Goal: Information Seeking & Learning: Learn about a topic

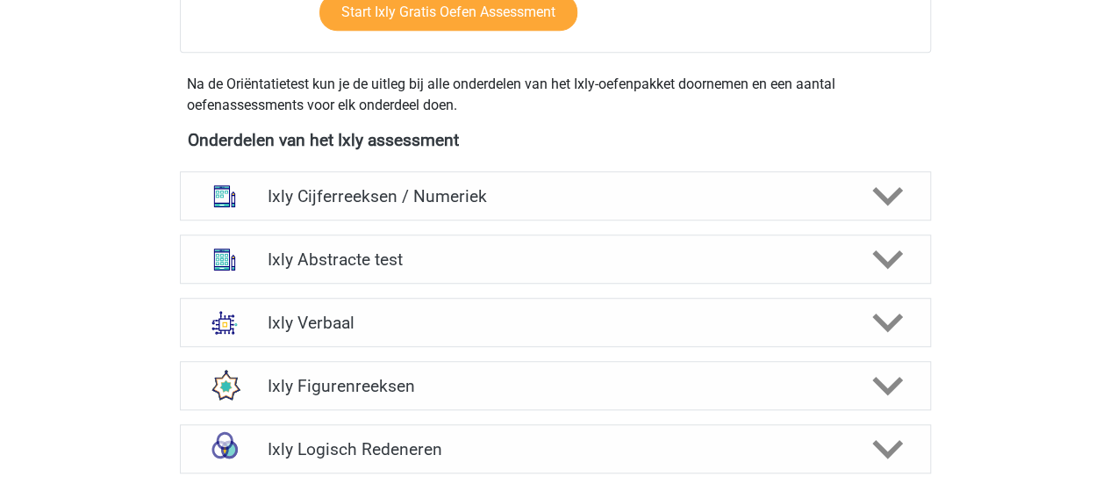
scroll to position [614, 0]
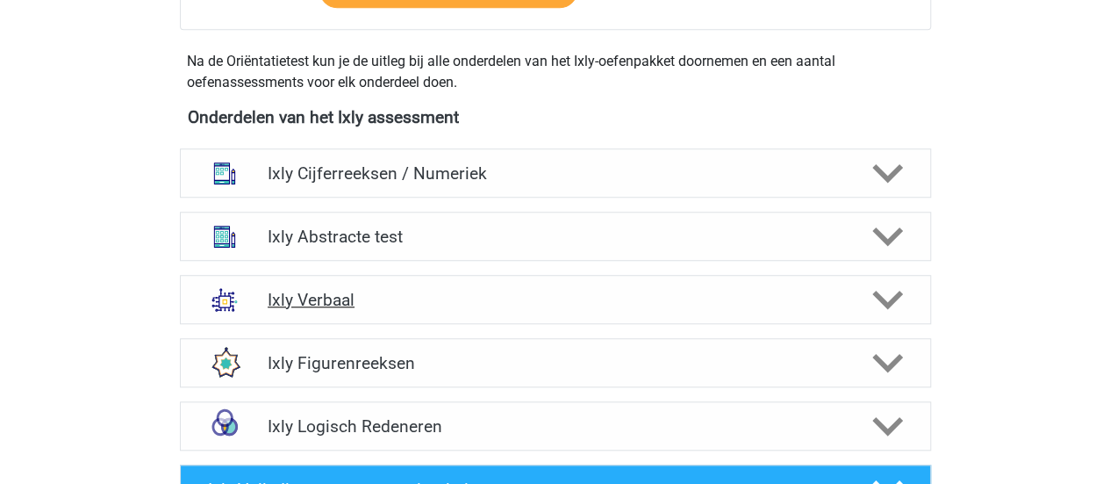
click at [377, 301] on h4 "Ixly Verbaal" at bounding box center [555, 300] width 575 height 20
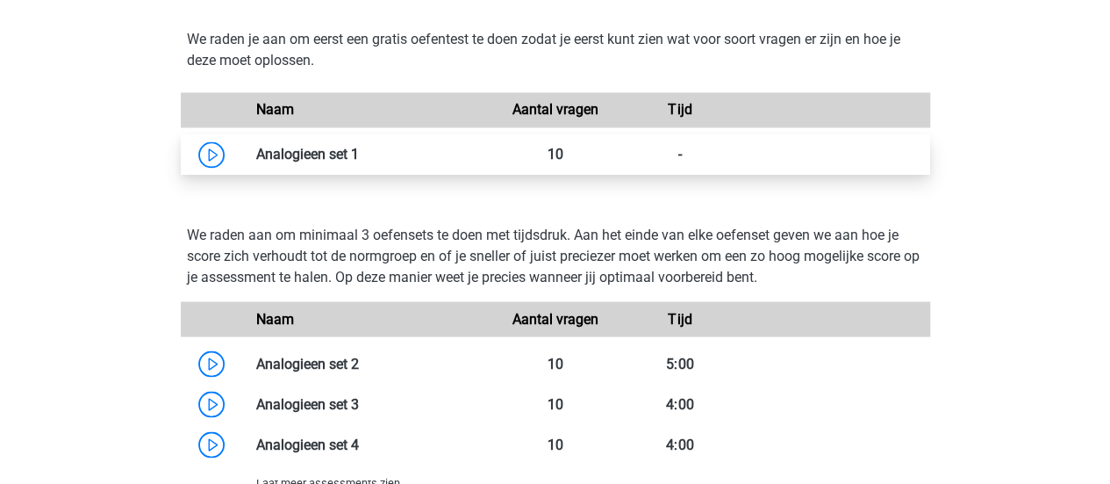
scroll to position [1580, 0]
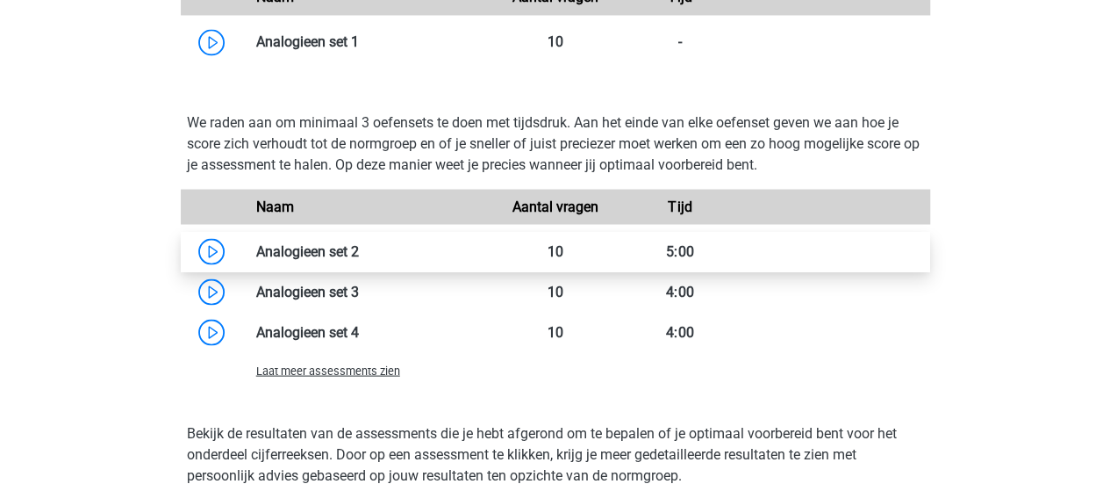
click at [359, 250] on link at bounding box center [359, 250] width 0 height 17
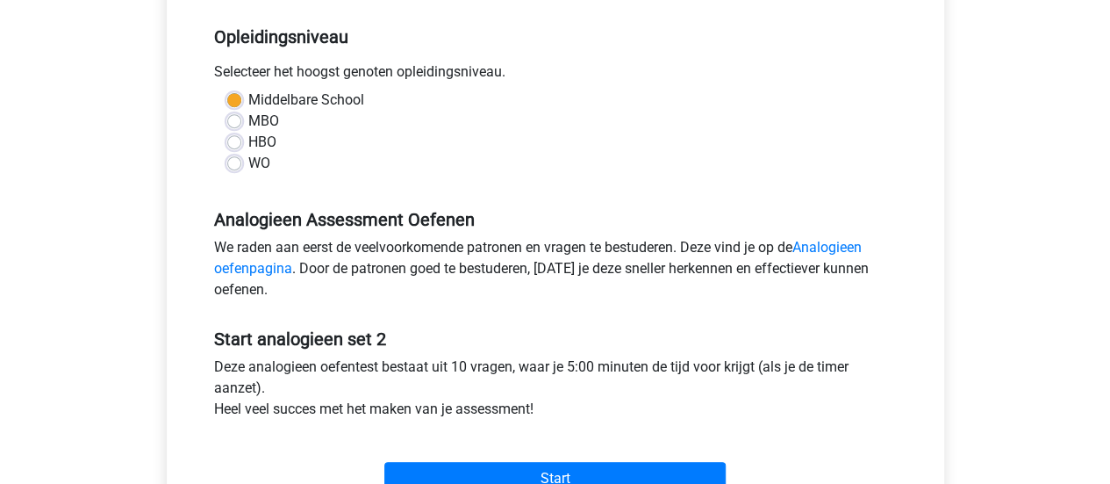
scroll to position [614, 0]
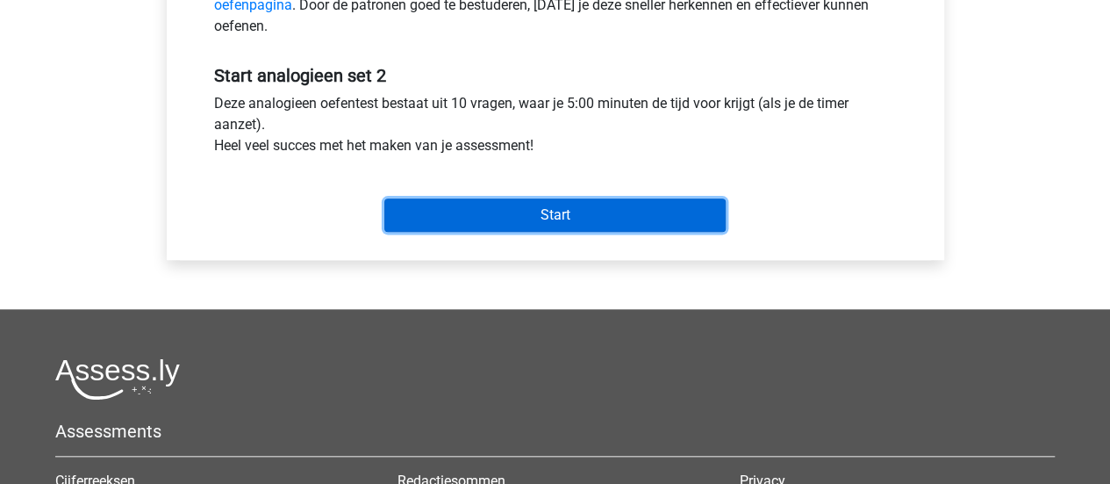
click at [570, 213] on input "Start" at bounding box center [554, 214] width 341 height 33
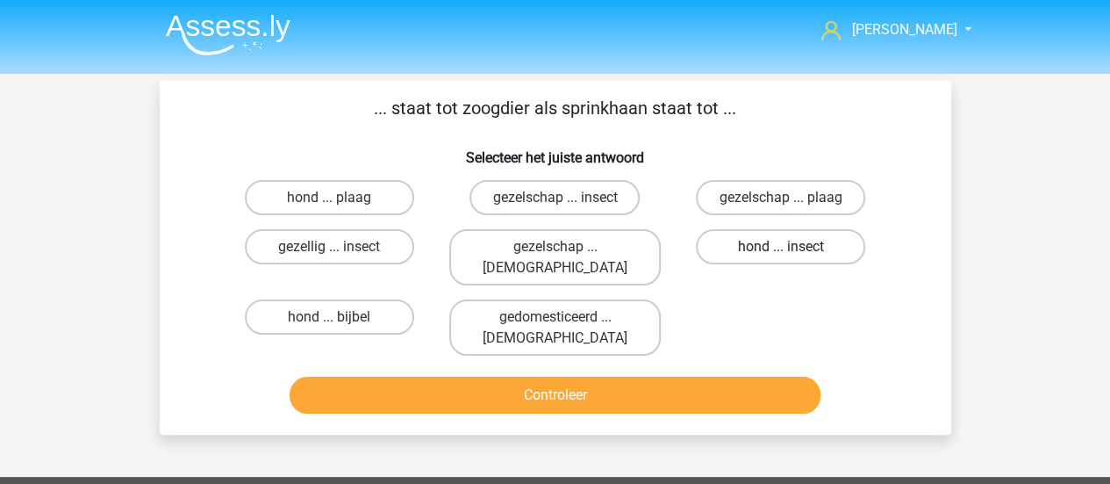
click at [777, 246] on label "hond ... insect" at bounding box center [780, 246] width 169 height 35
click at [781, 247] on input "hond ... insect" at bounding box center [786, 252] width 11 height 11
radio input "true"
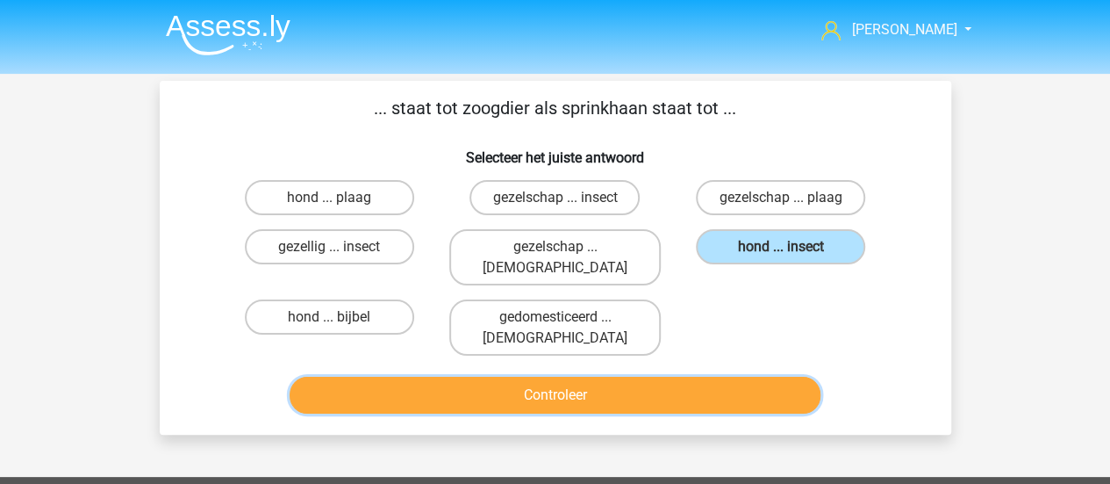
click at [745, 376] on button "Controleer" at bounding box center [555, 394] width 531 height 37
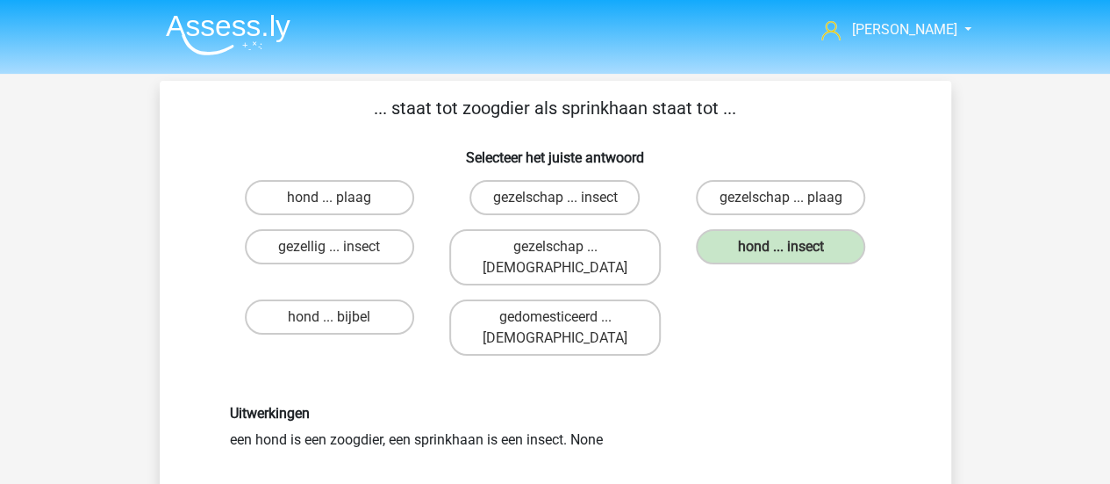
scroll to position [263, 0]
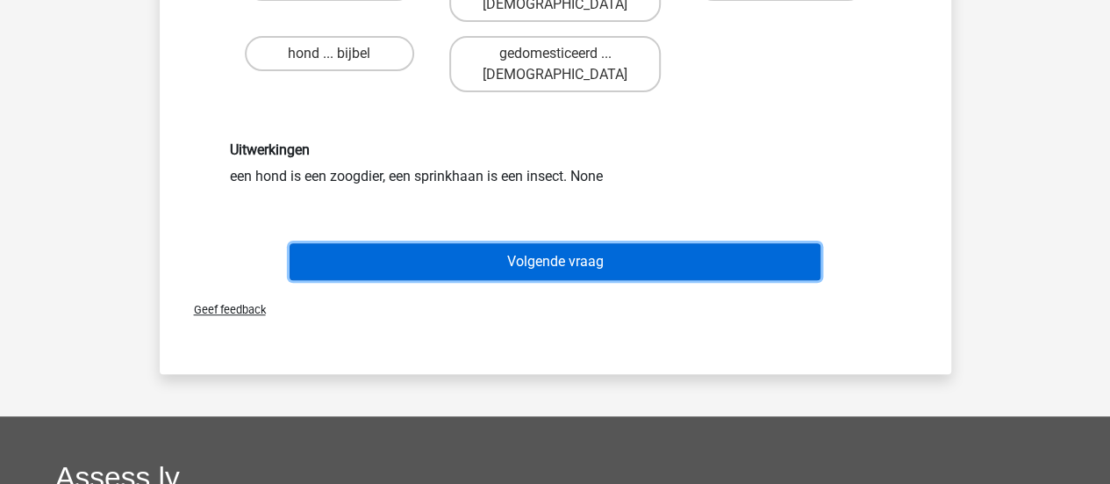
click at [630, 243] on button "Volgende vraag" at bounding box center [555, 261] width 531 height 37
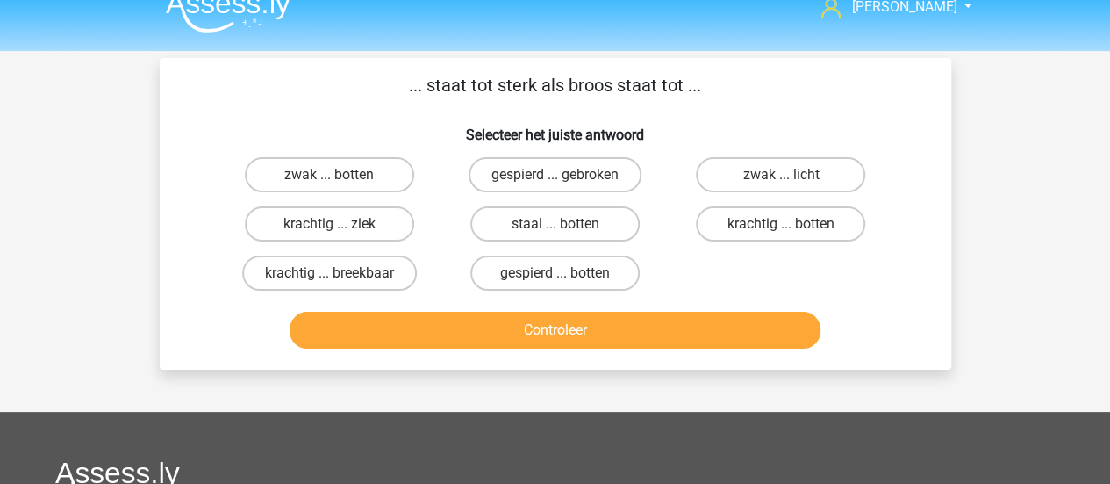
scroll to position [0, 0]
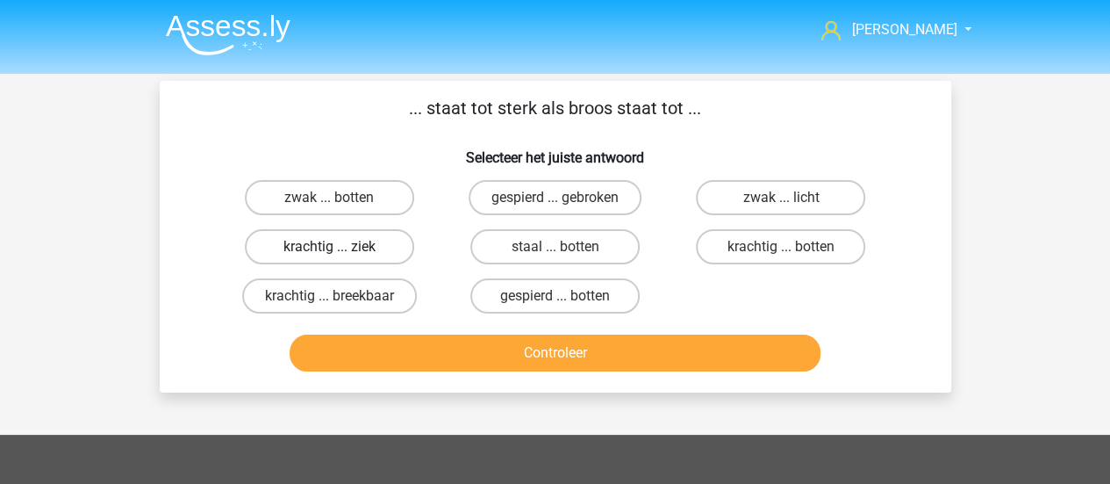
click at [320, 254] on label "krachtig ... ziek" at bounding box center [329, 246] width 169 height 35
click at [329, 254] on input "krachtig ... ziek" at bounding box center [334, 252] width 11 height 11
radio input "true"
click at [352, 299] on label "krachtig ... breekbaar" at bounding box center [329, 295] width 175 height 35
click at [340, 299] on input "krachtig ... breekbaar" at bounding box center [334, 301] width 11 height 11
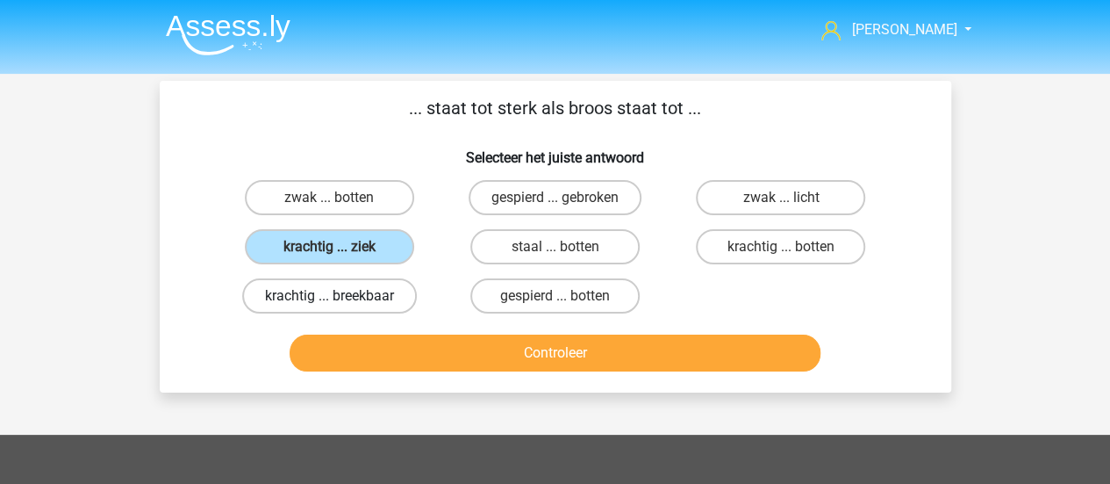
radio input "true"
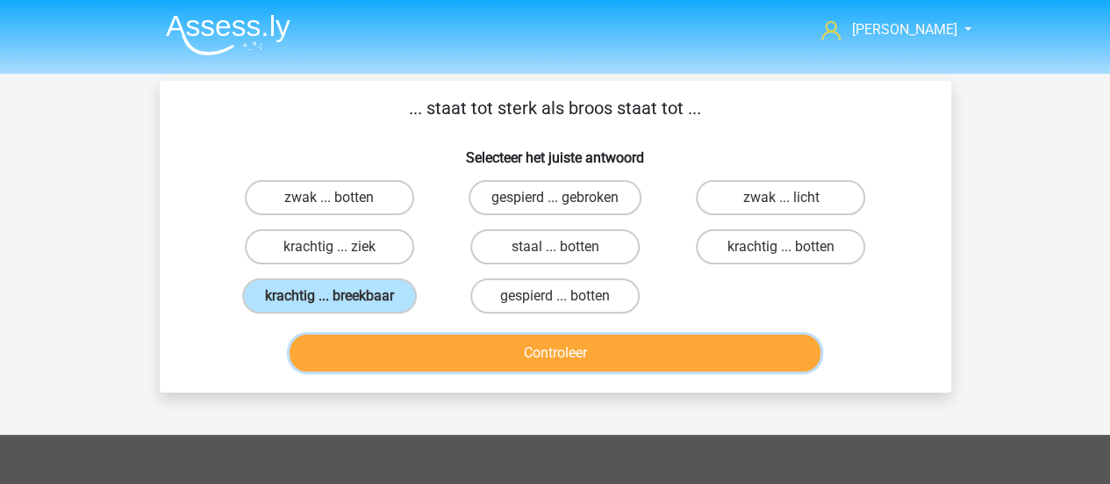
click at [620, 359] on button "Controleer" at bounding box center [555, 352] width 531 height 37
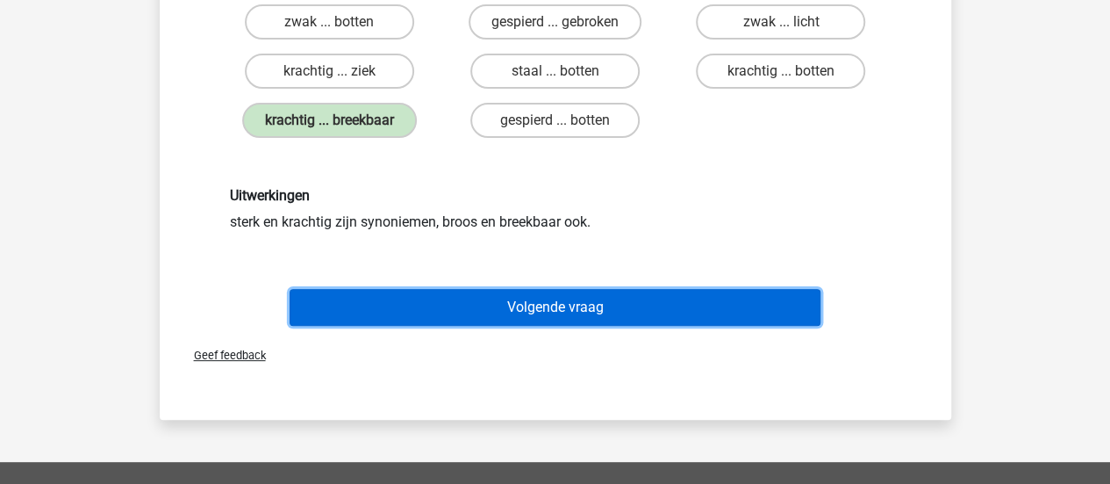
click at [580, 308] on button "Volgende vraag" at bounding box center [555, 307] width 531 height 37
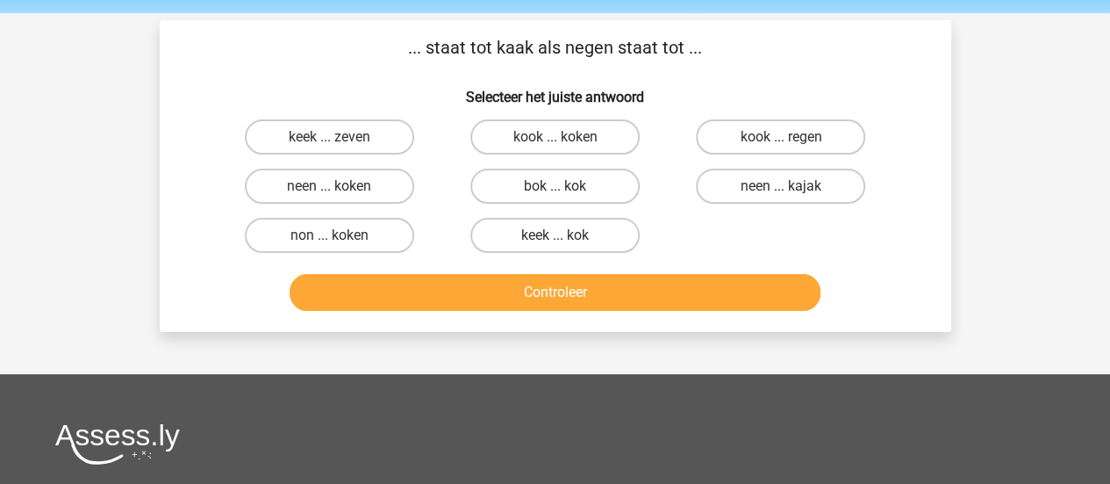
scroll to position [88, 0]
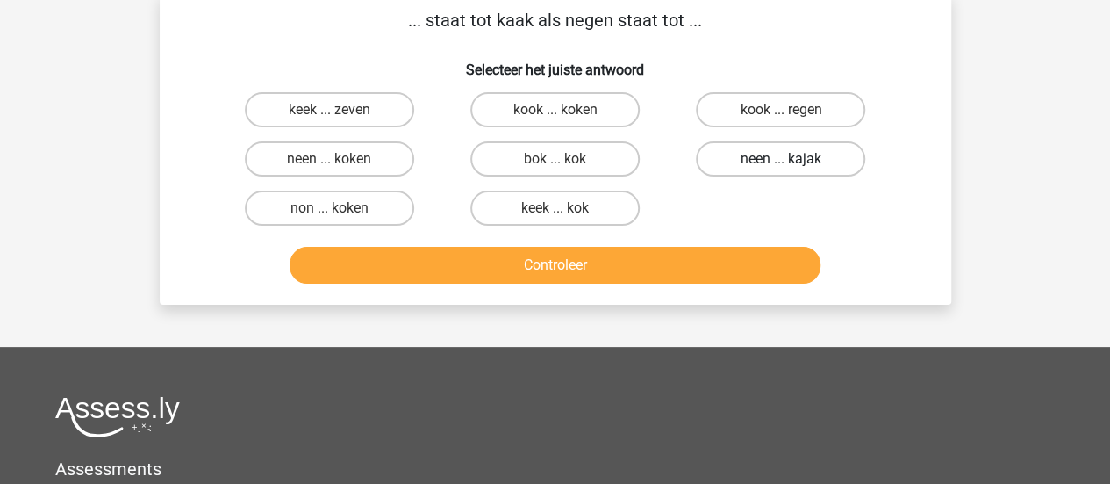
click at [828, 154] on label "neen ... kajak" at bounding box center [780, 158] width 169 height 35
click at [792, 159] on input "neen ... kajak" at bounding box center [786, 164] width 11 height 11
radio input "true"
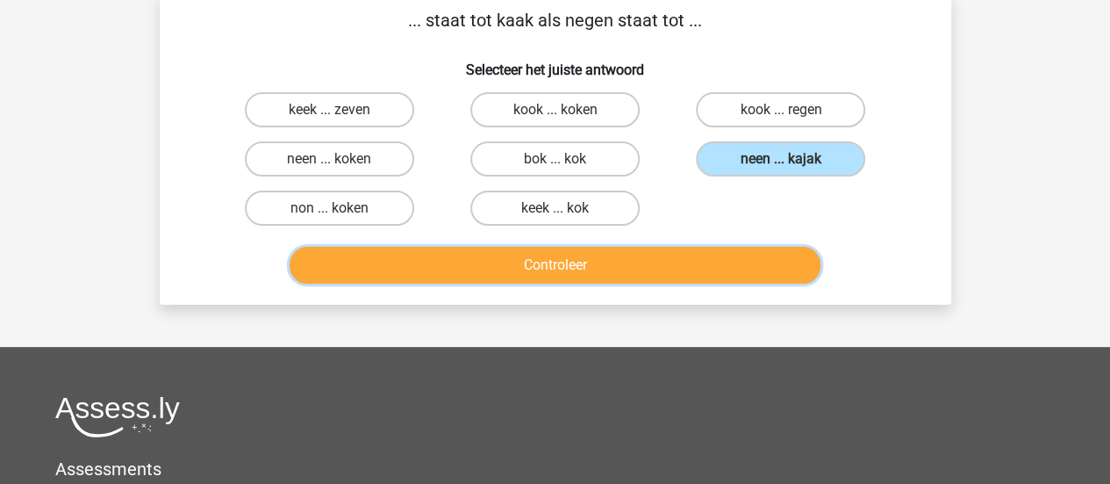
click at [569, 266] on button "Controleer" at bounding box center [555, 265] width 531 height 37
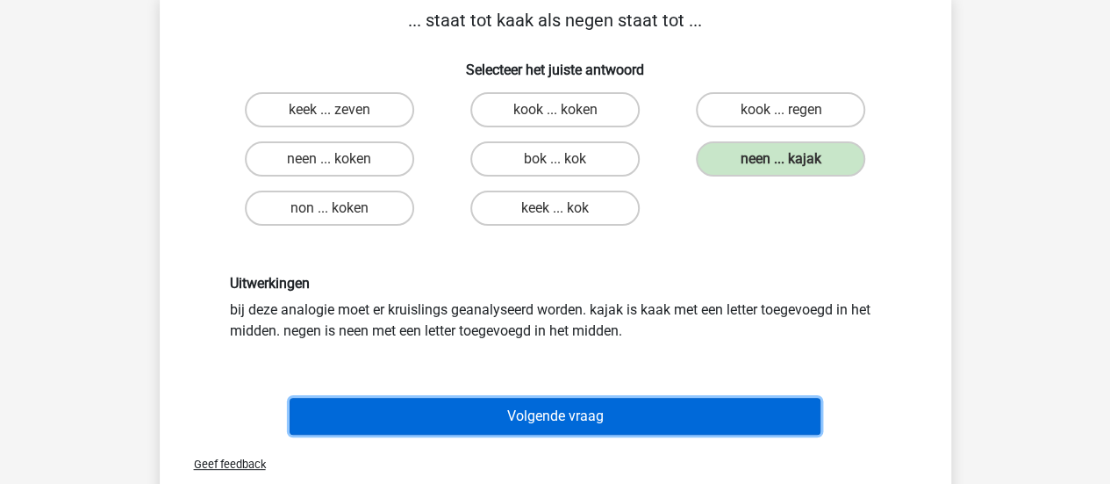
click at [632, 419] on button "Volgende vraag" at bounding box center [555, 416] width 531 height 37
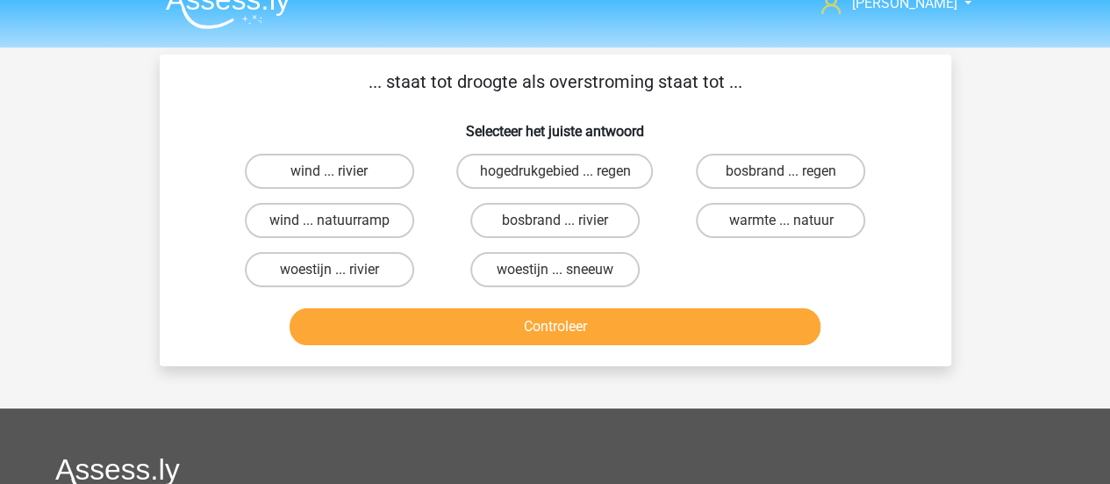
scroll to position [0, 0]
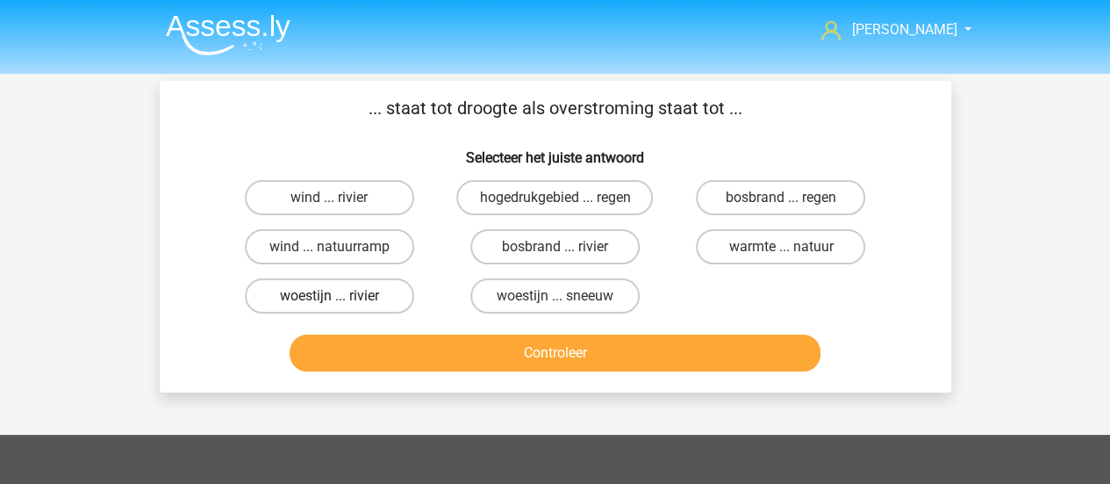
click at [322, 287] on label "woestijn ... rivier" at bounding box center [329, 295] width 169 height 35
click at [329, 296] on input "woestijn ... rivier" at bounding box center [334, 301] width 11 height 11
radio input "true"
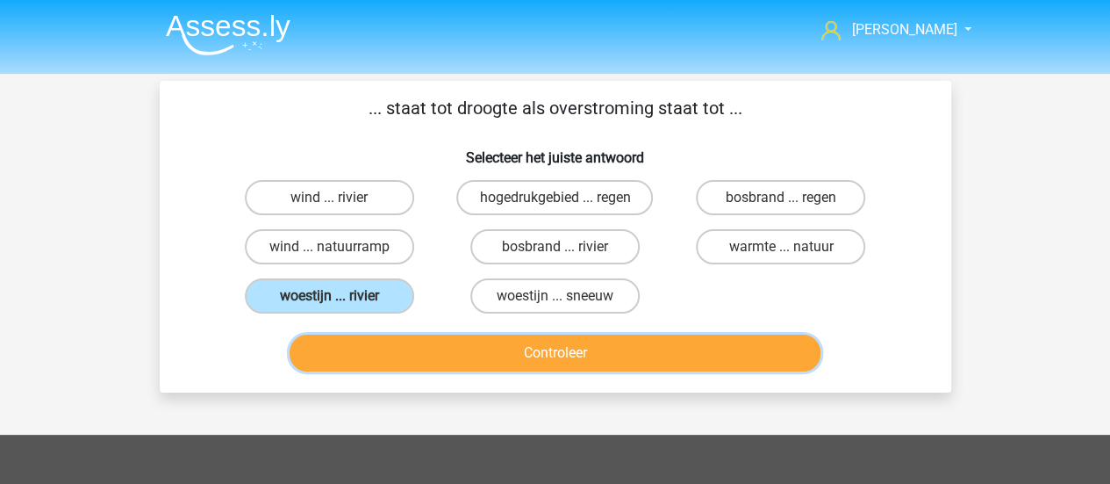
click at [391, 339] on button "Controleer" at bounding box center [555, 352] width 531 height 37
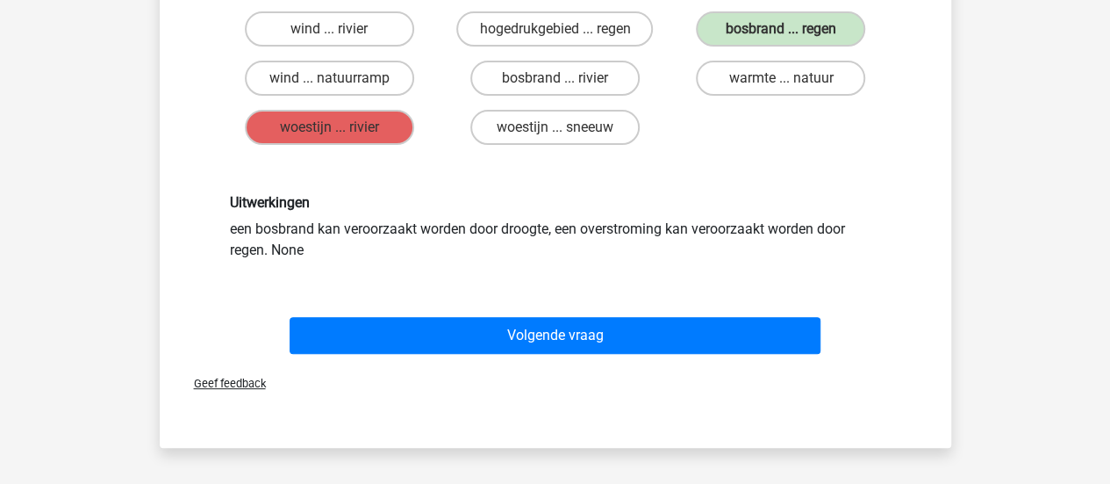
scroll to position [263, 0]
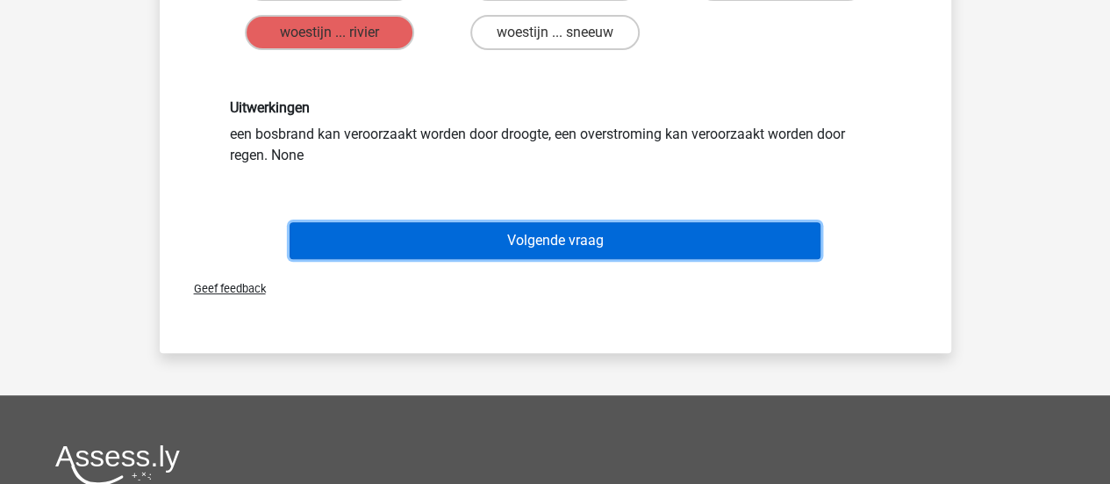
click at [573, 230] on button "Volgende vraag" at bounding box center [555, 240] width 531 height 37
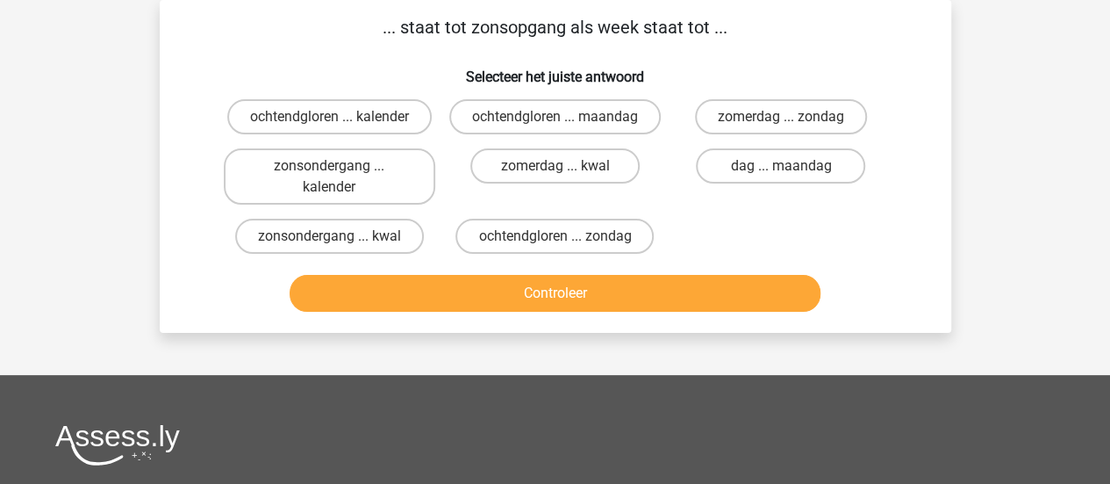
scroll to position [0, 0]
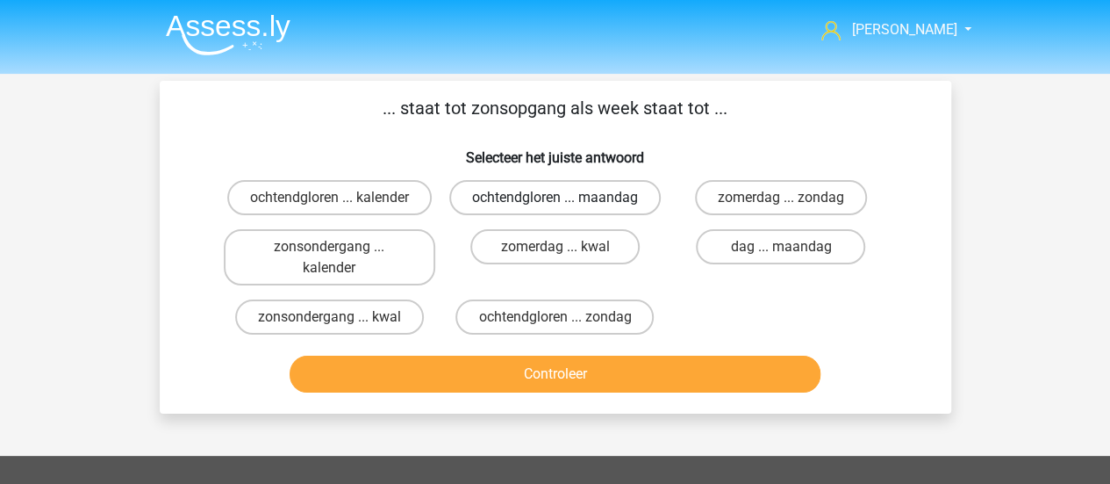
click at [605, 209] on label "ochtendgloren ... maandag" at bounding box center [554, 197] width 211 height 35
click at [566, 209] on input "ochtendgloren ... maandag" at bounding box center [560, 202] width 11 height 11
radio input "true"
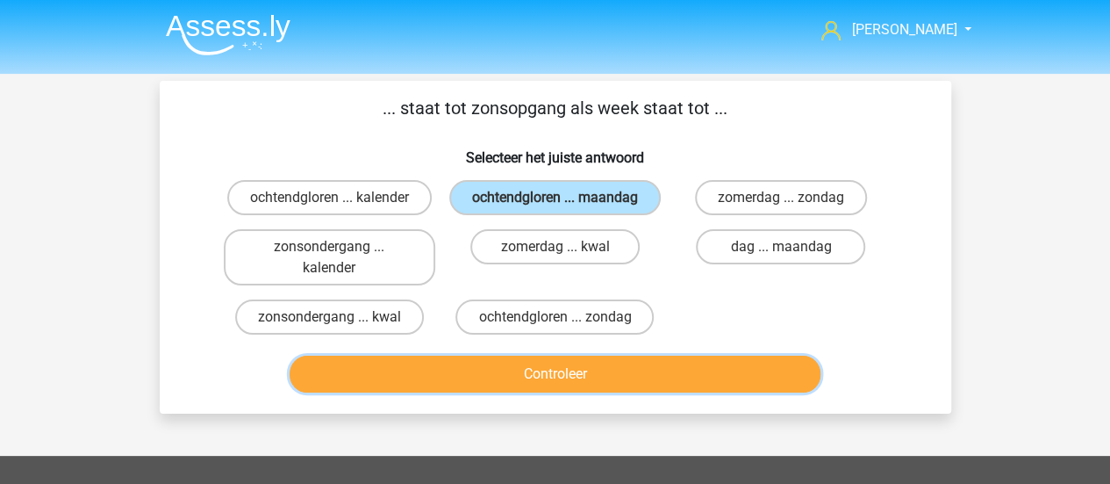
click at [607, 392] on button "Controleer" at bounding box center [555, 373] width 531 height 37
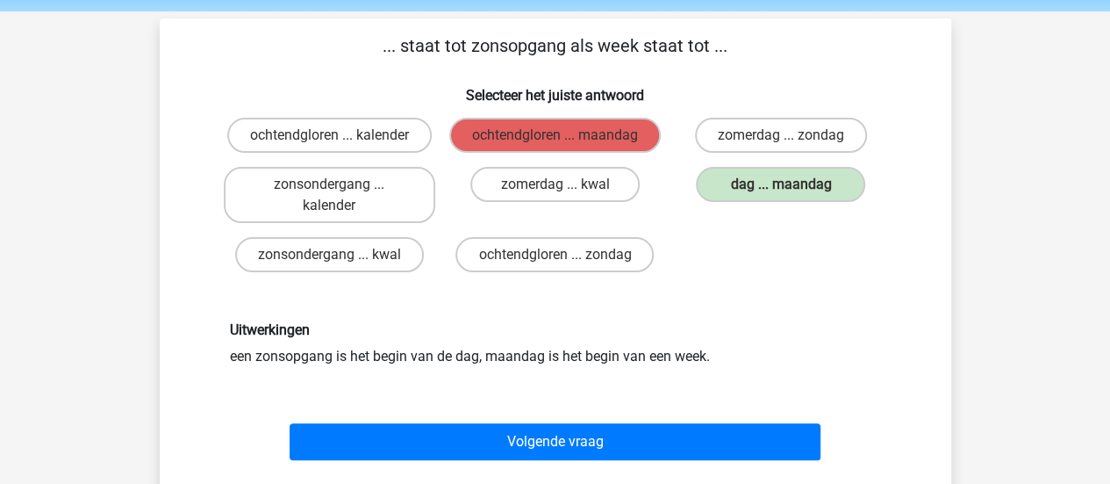
scroll to position [88, 0]
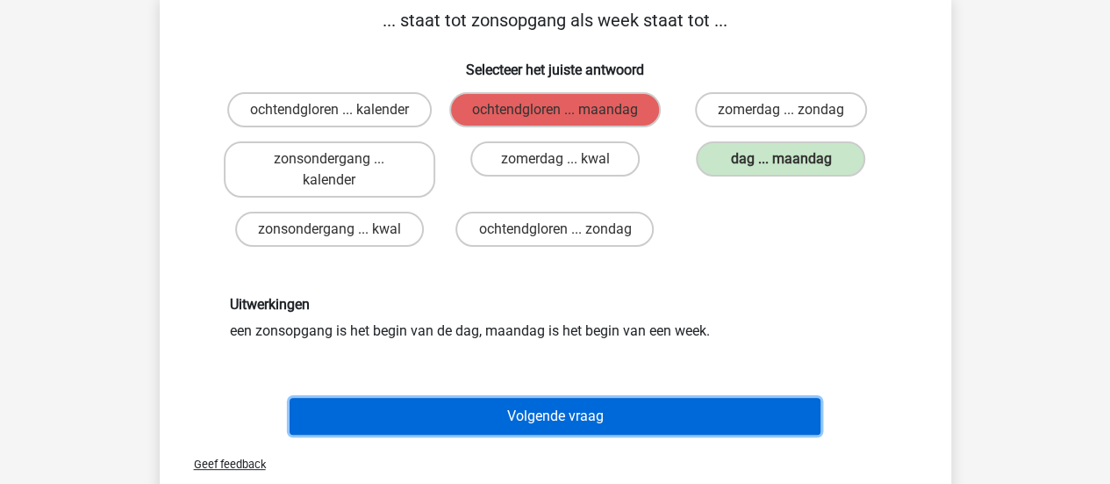
click at [534, 430] on button "Volgende vraag" at bounding box center [555, 416] width 531 height 37
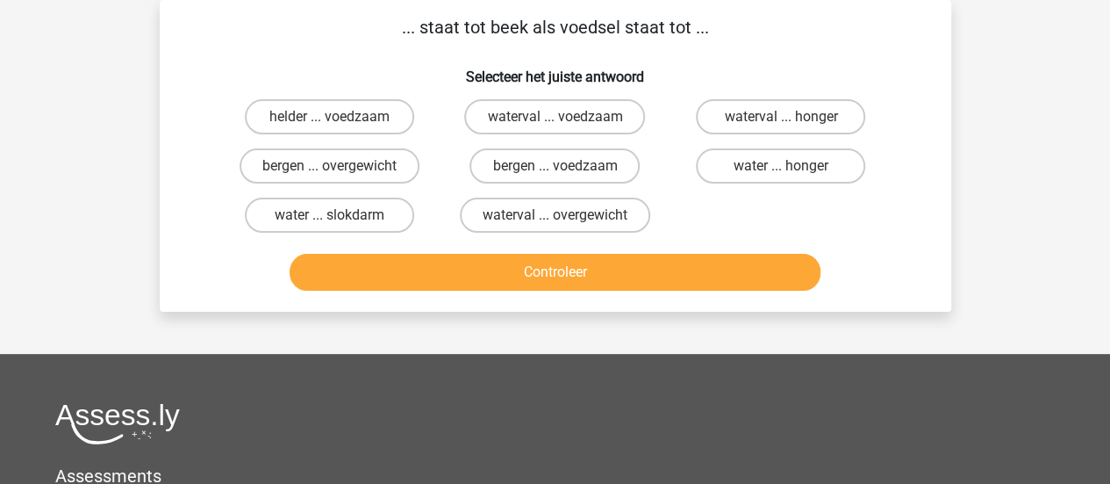
scroll to position [0, 0]
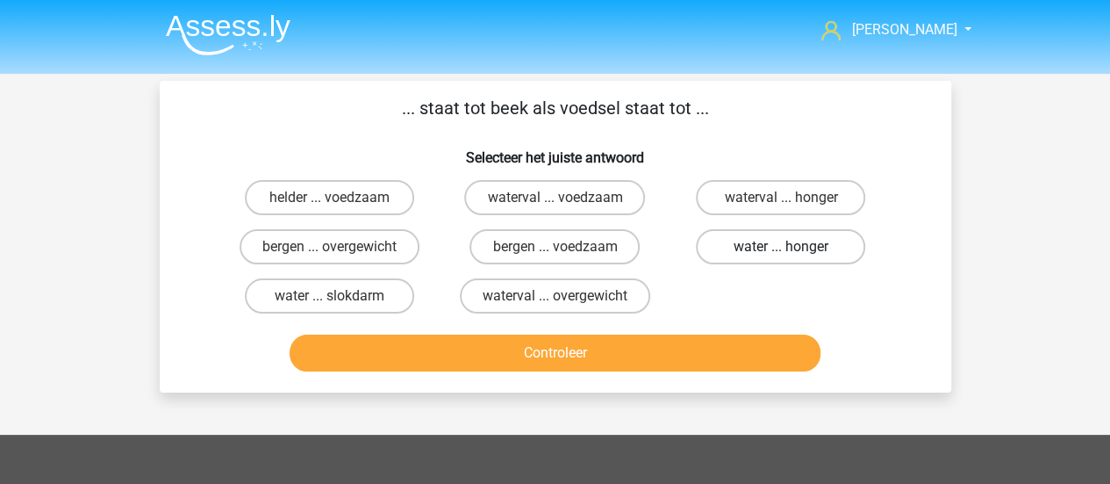
click at [824, 248] on label "water ... honger" at bounding box center [780, 246] width 169 height 35
click at [792, 248] on input "water ... honger" at bounding box center [786, 252] width 11 height 11
radio input "true"
click at [524, 255] on label "bergen ... voedzaam" at bounding box center [554, 246] width 170 height 35
click at [555, 255] on input "bergen ... voedzaam" at bounding box center [560, 252] width 11 height 11
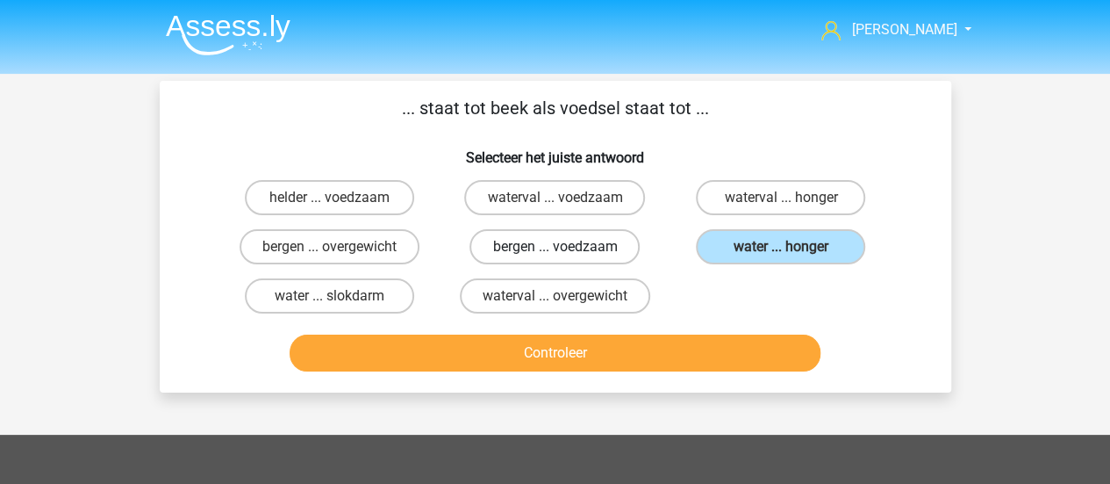
radio input "true"
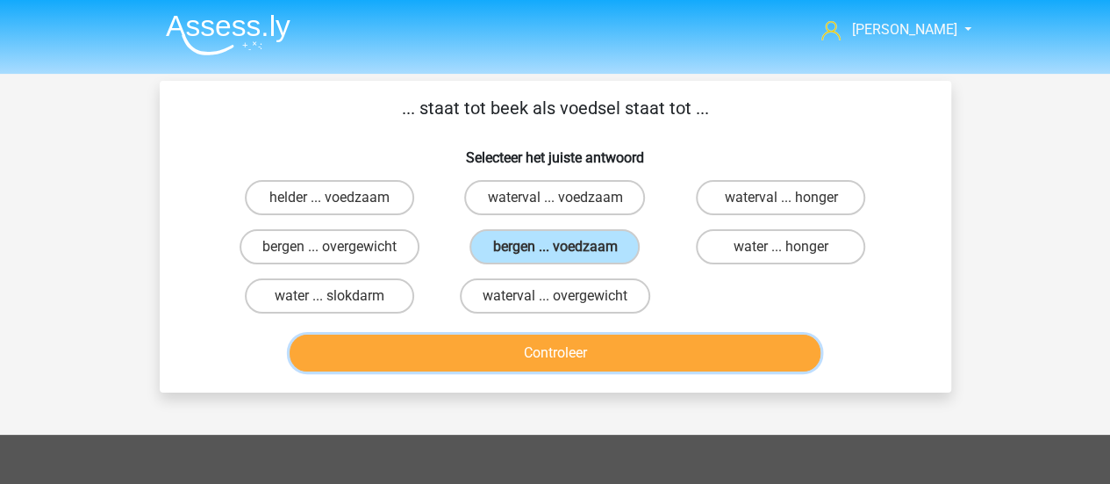
click at [681, 348] on button "Controleer" at bounding box center [555, 352] width 531 height 37
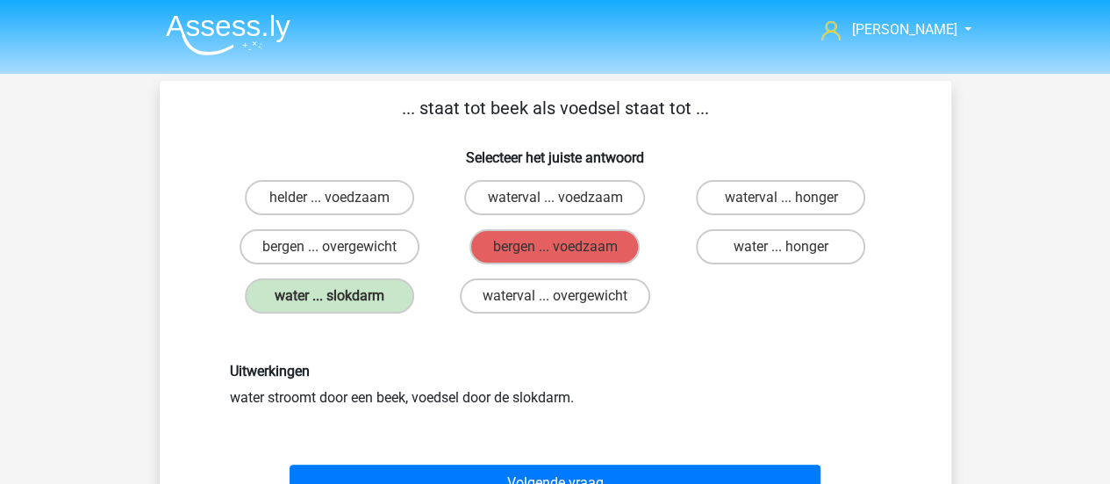
scroll to position [88, 0]
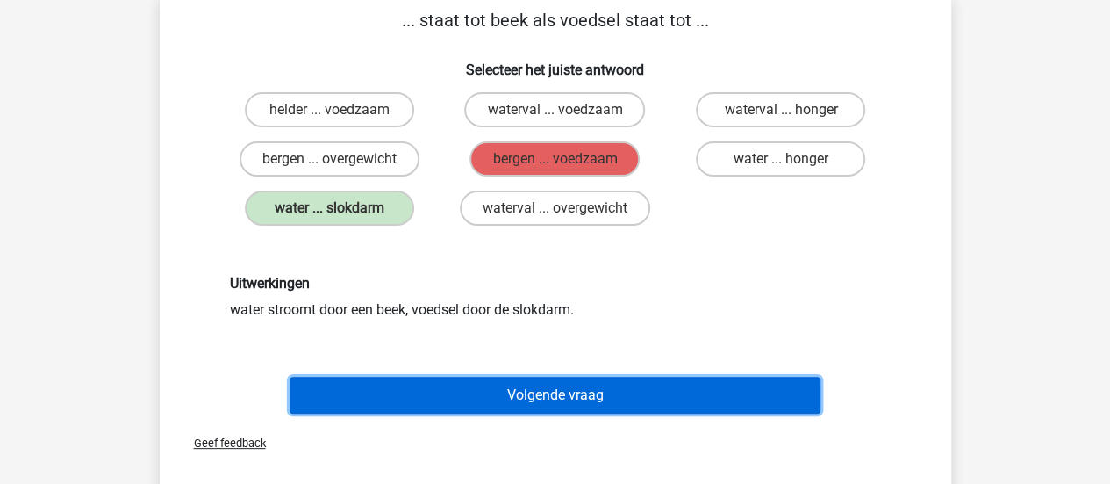
click at [514, 403] on button "Volgende vraag" at bounding box center [555, 394] width 531 height 37
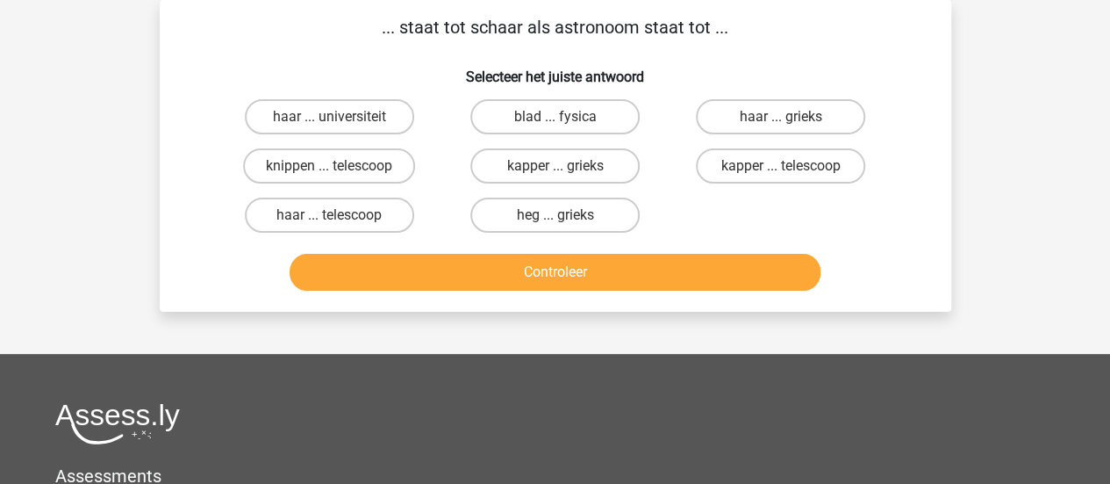
scroll to position [0, 0]
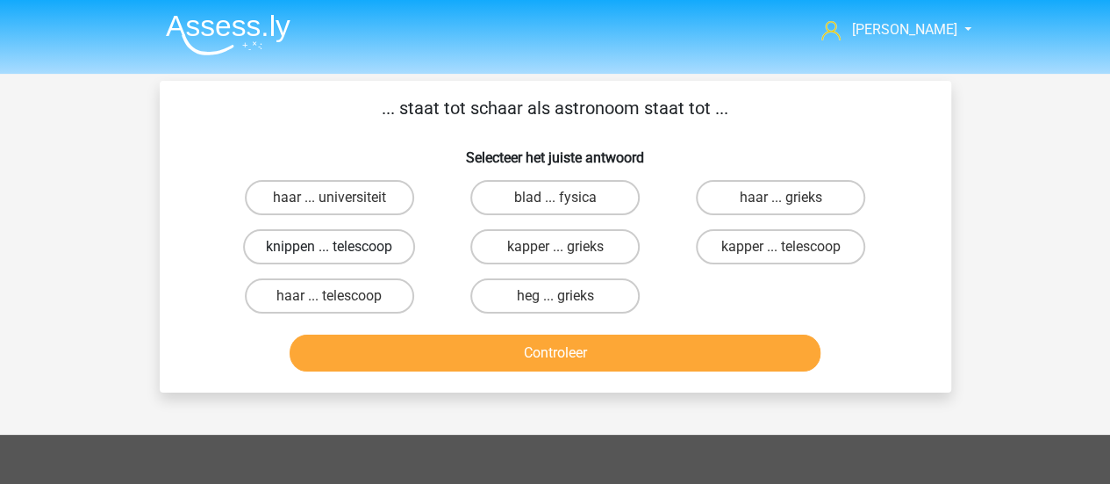
click at [347, 259] on label "knippen ... telescoop" at bounding box center [329, 246] width 172 height 35
click at [340, 258] on input "knippen ... telescoop" at bounding box center [334, 252] width 11 height 11
radio input "true"
click at [819, 243] on label "kapper ... telescoop" at bounding box center [780, 246] width 169 height 35
click at [792, 247] on input "kapper ... telescoop" at bounding box center [786, 252] width 11 height 11
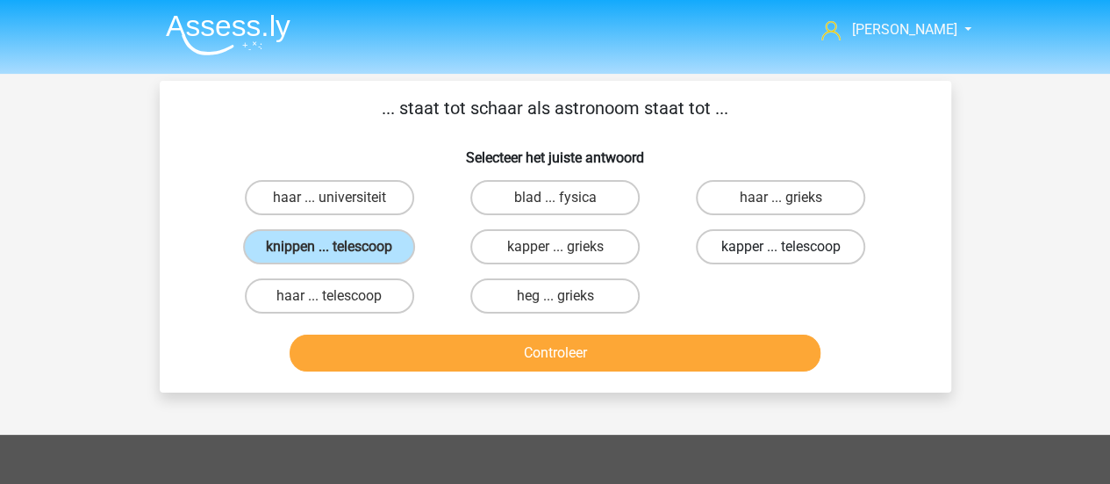
radio input "true"
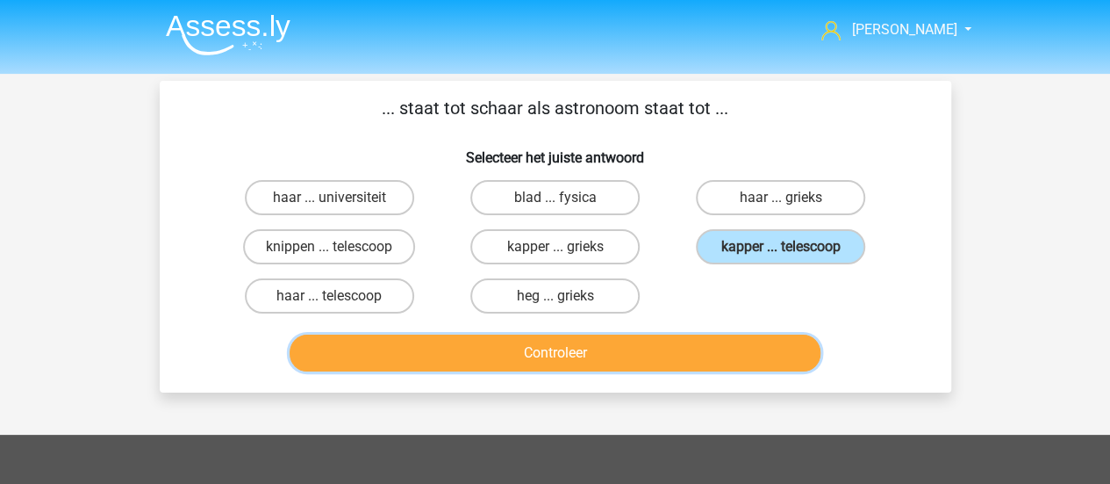
click at [711, 355] on button "Controleer" at bounding box center [555, 352] width 531 height 37
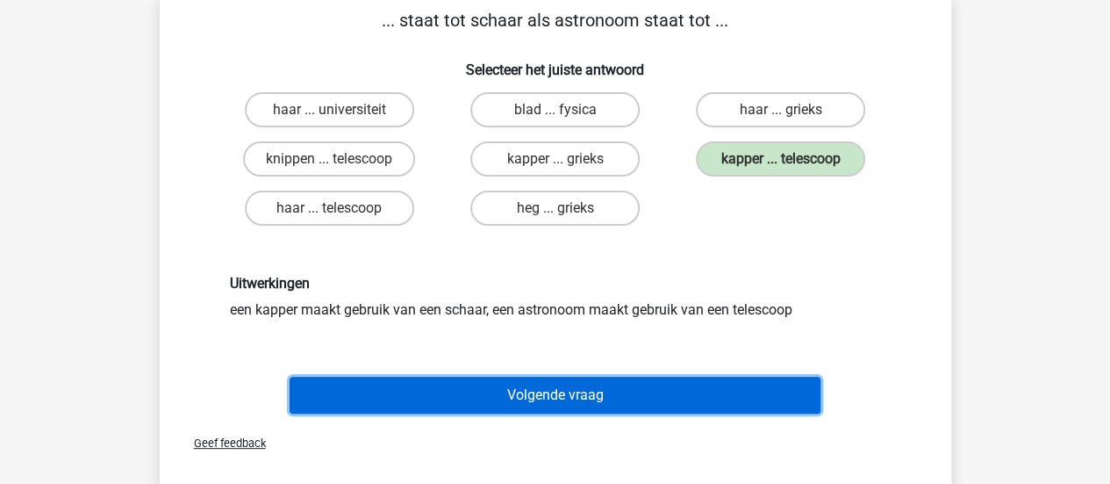
click at [682, 397] on button "Volgende vraag" at bounding box center [555, 394] width 531 height 37
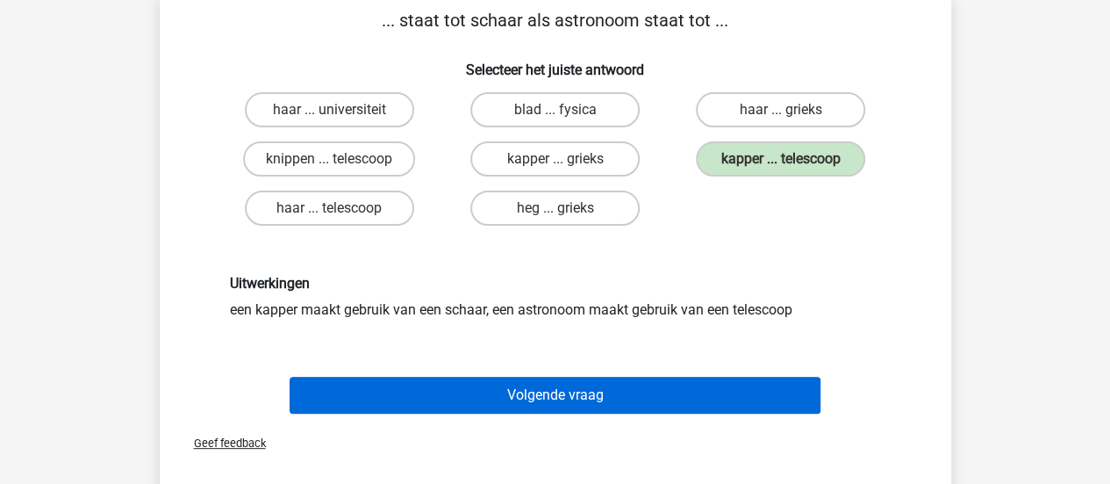
scroll to position [81, 0]
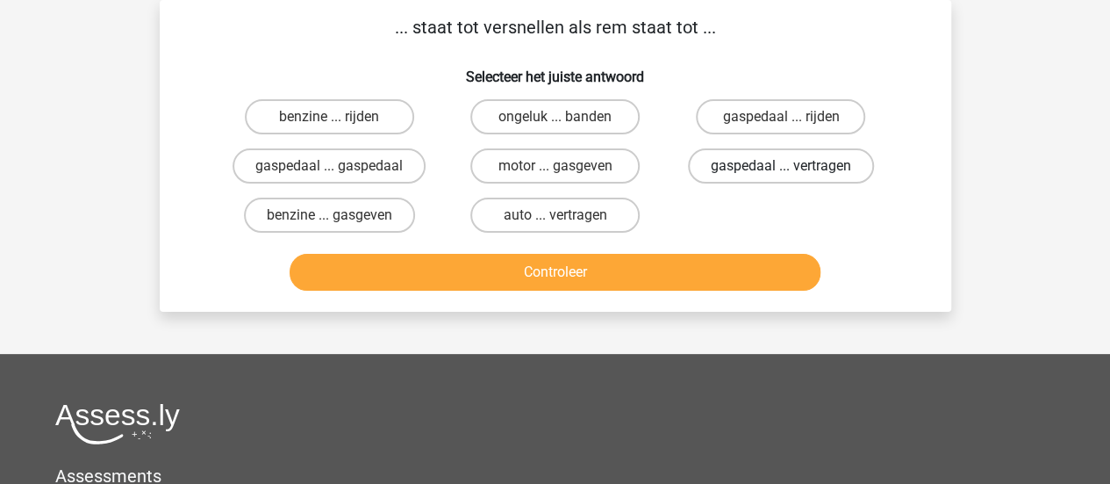
click at [813, 168] on label "gaspedaal ... vertragen" at bounding box center [781, 165] width 186 height 35
click at [792, 168] on input "gaspedaal ... vertragen" at bounding box center [786, 171] width 11 height 11
radio input "true"
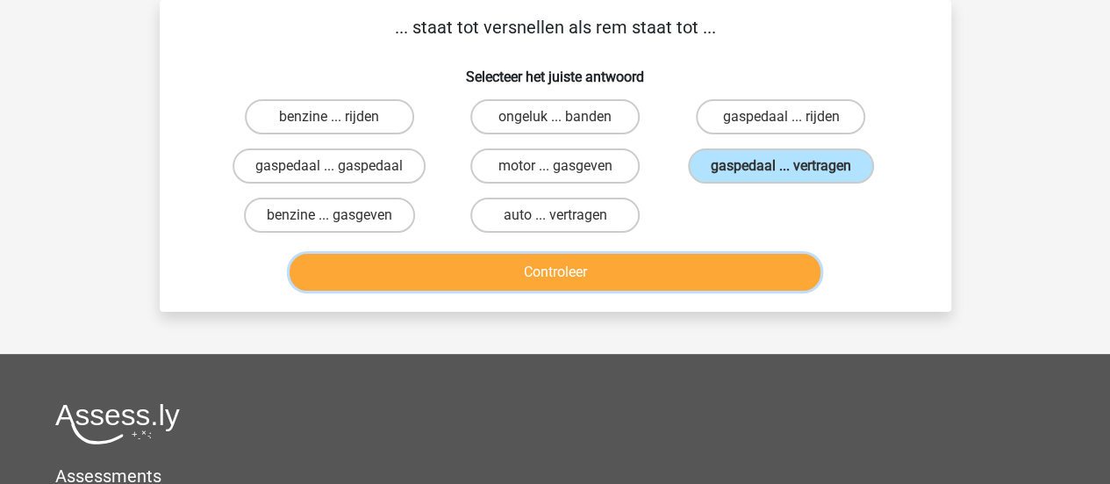
click at [584, 271] on button "Controleer" at bounding box center [555, 272] width 531 height 37
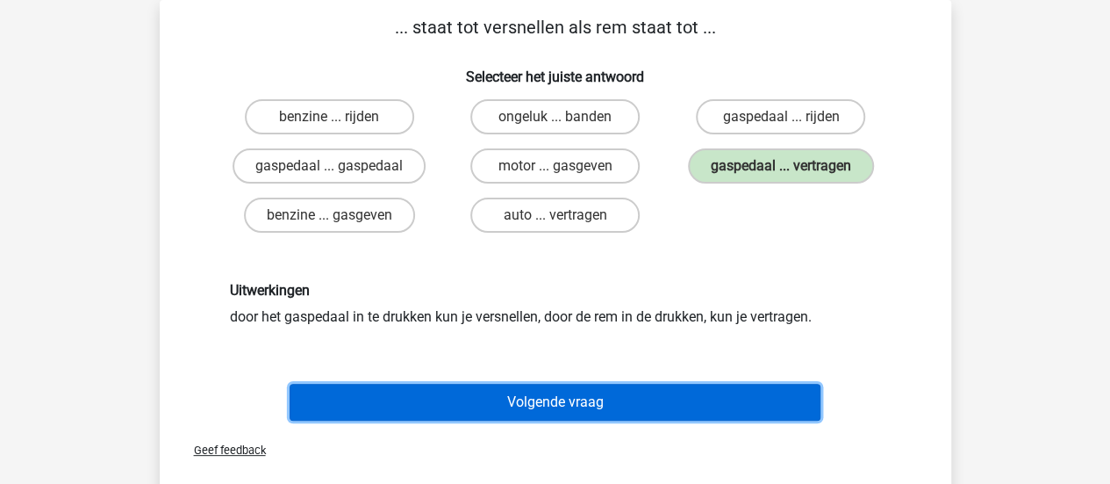
click at [514, 406] on button "Volgende vraag" at bounding box center [555, 401] width 531 height 37
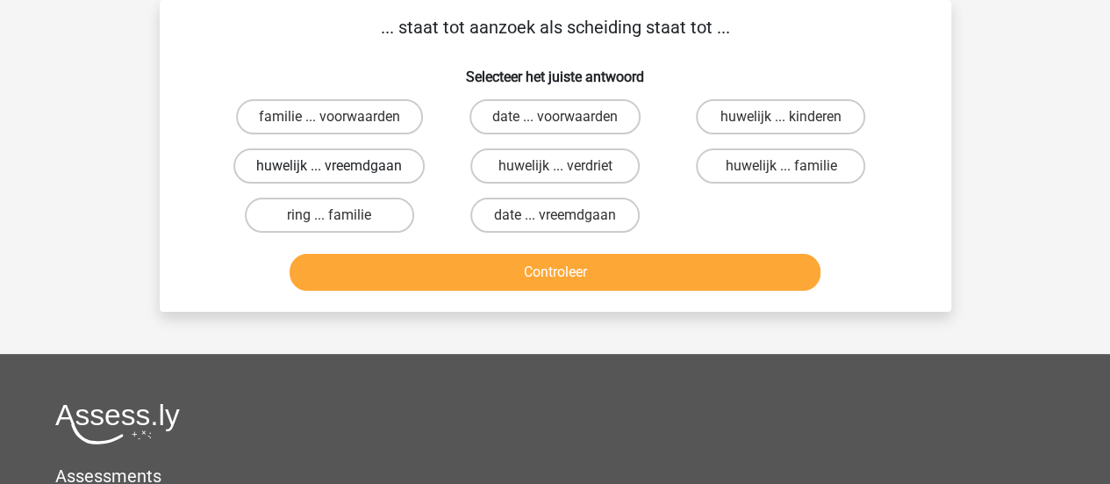
click at [356, 170] on label "huwelijk ... vreemdgaan" at bounding box center [328, 165] width 191 height 35
click at [340, 170] on input "huwelijk ... vreemdgaan" at bounding box center [334, 171] width 11 height 11
radio input "true"
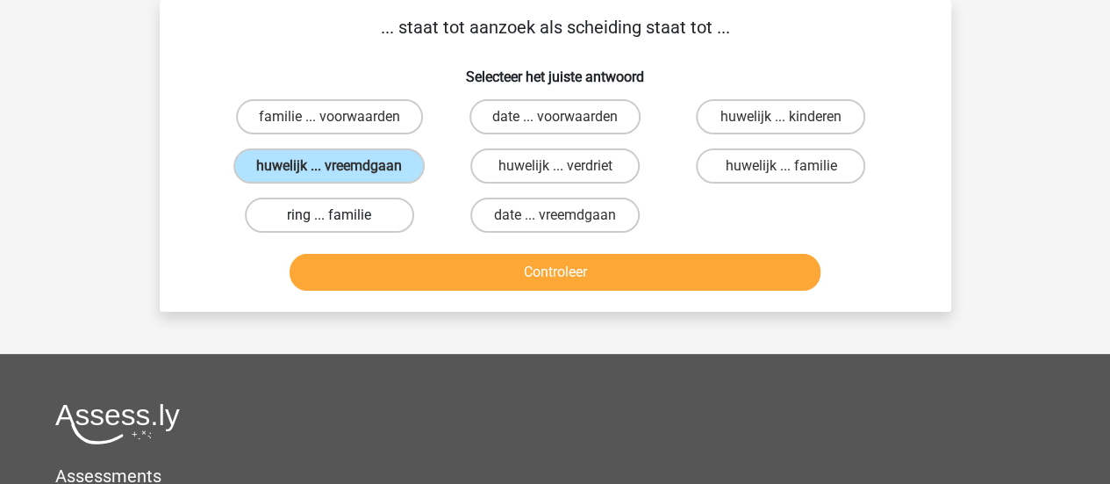
click at [358, 218] on label "ring ... familie" at bounding box center [329, 214] width 169 height 35
click at [340, 218] on input "ring ... familie" at bounding box center [334, 220] width 11 height 11
radio input "true"
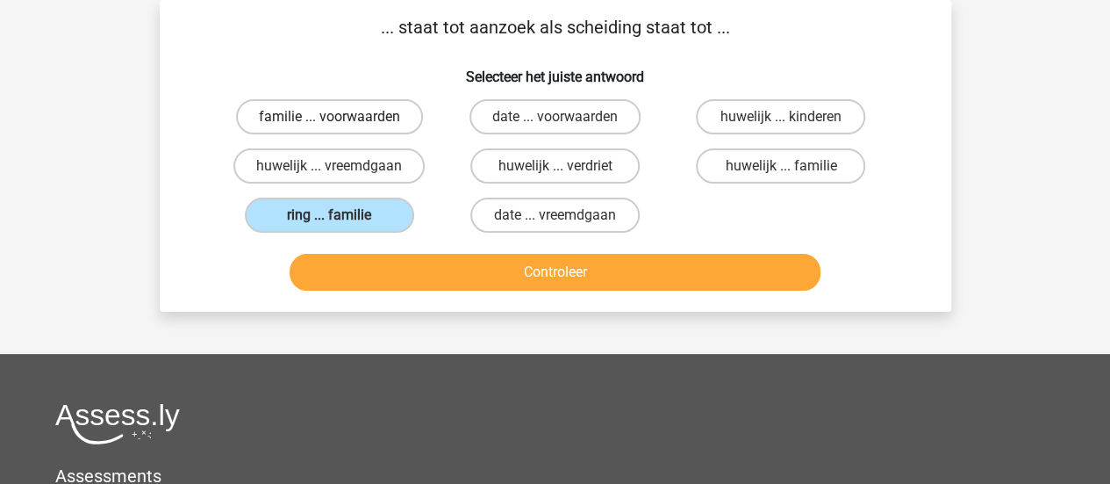
click at [358, 108] on label "familie ... voorwaarden" at bounding box center [329, 116] width 187 height 35
click at [340, 117] on input "familie ... voorwaarden" at bounding box center [334, 122] width 11 height 11
radio input "true"
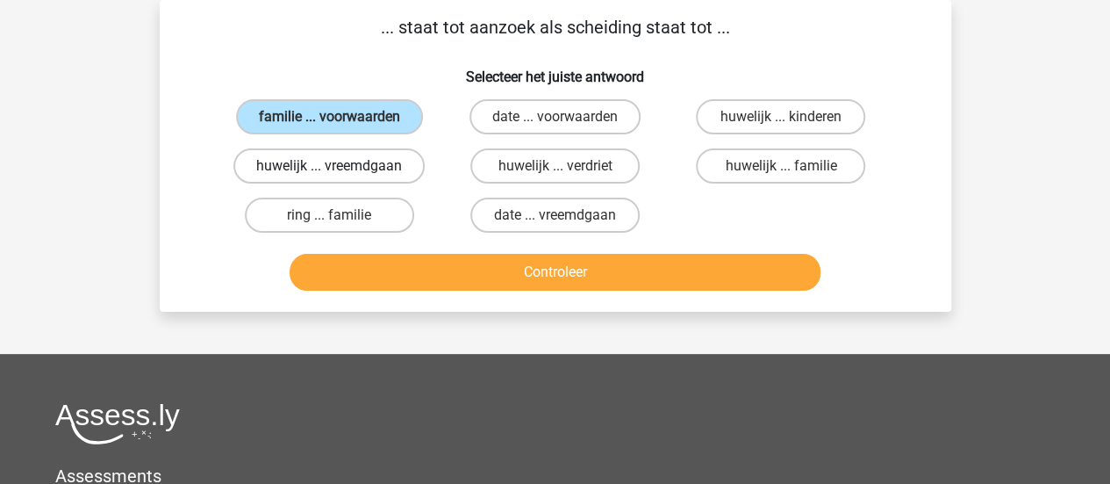
click at [376, 173] on label "huwelijk ... vreemdgaan" at bounding box center [328, 165] width 191 height 35
click at [340, 173] on input "huwelijk ... vreemdgaan" at bounding box center [334, 171] width 11 height 11
radio input "true"
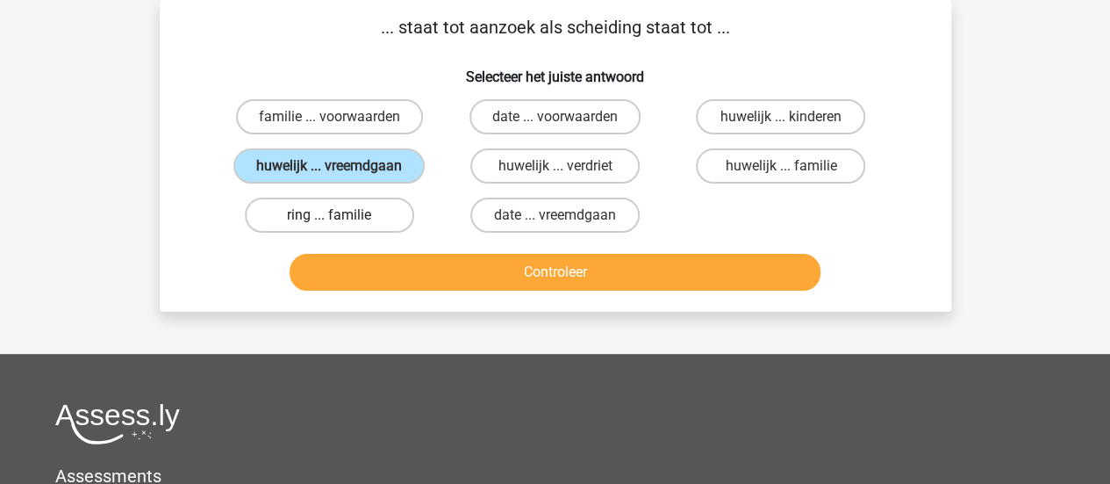
click at [322, 216] on label "ring ... familie" at bounding box center [329, 214] width 169 height 35
click at [329, 216] on input "ring ... familie" at bounding box center [334, 220] width 11 height 11
radio input "true"
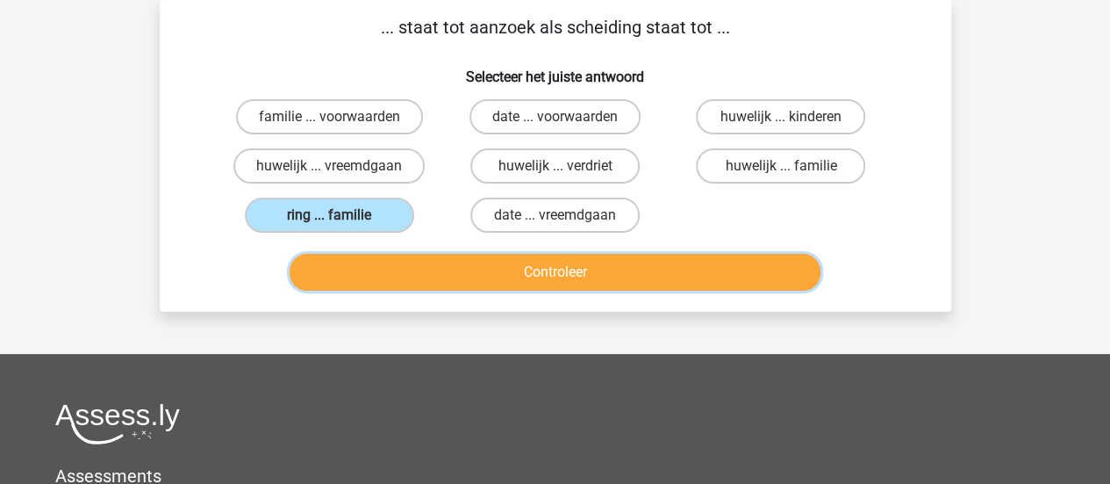
click at [437, 277] on button "Controleer" at bounding box center [555, 272] width 531 height 37
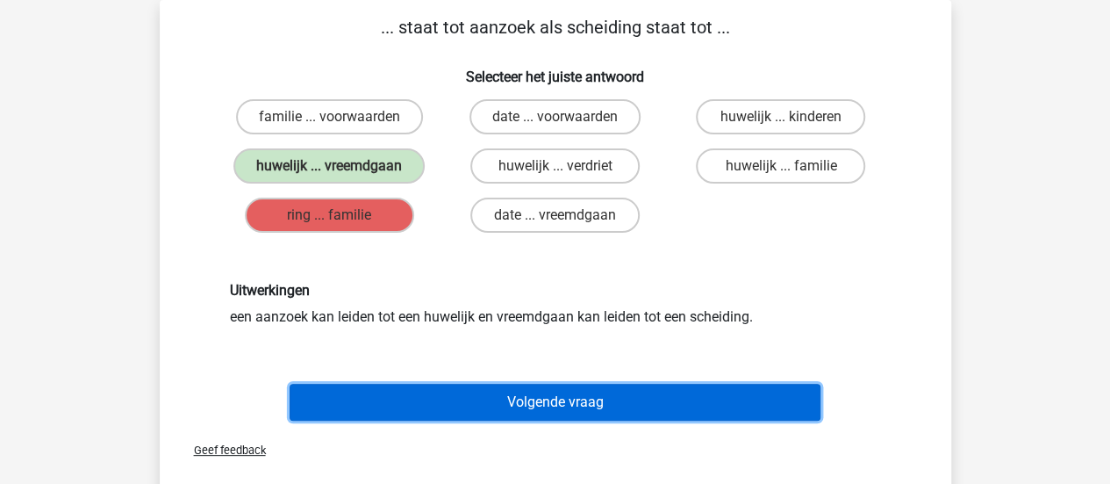
click at [483, 399] on button "Volgende vraag" at bounding box center [555, 401] width 531 height 37
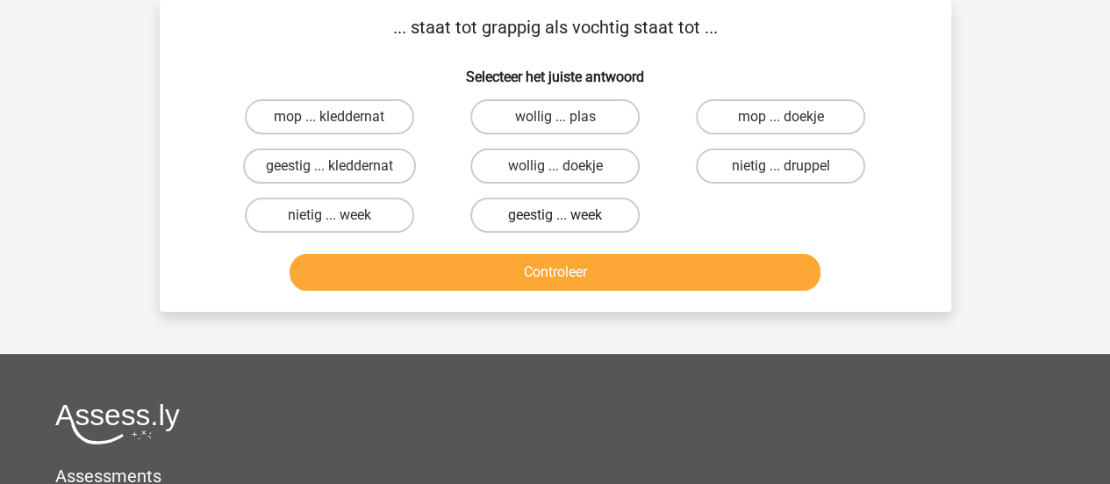
click at [582, 204] on label "geestig ... week" at bounding box center [554, 214] width 169 height 35
click at [566, 215] on input "geestig ... week" at bounding box center [560, 220] width 11 height 11
radio input "true"
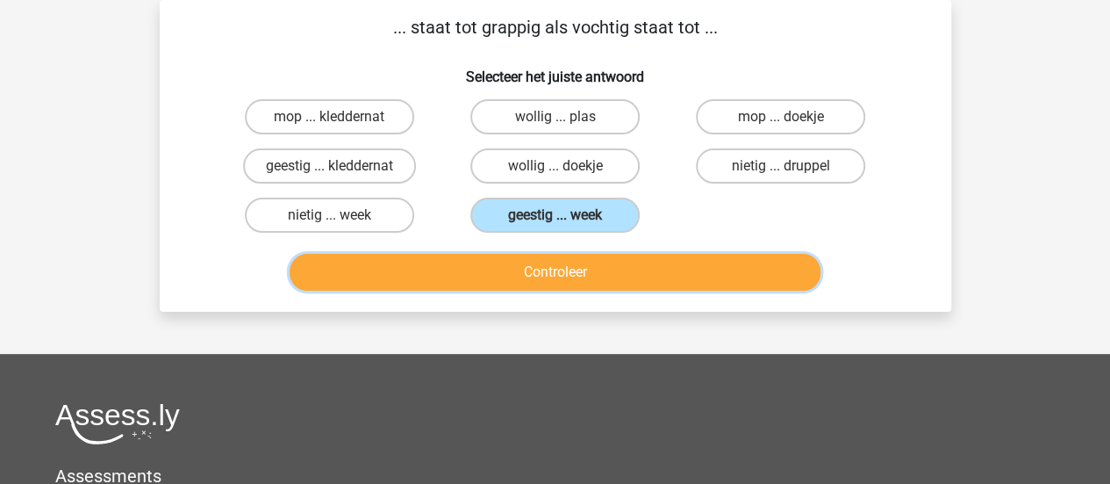
click at [783, 281] on button "Controleer" at bounding box center [555, 272] width 531 height 37
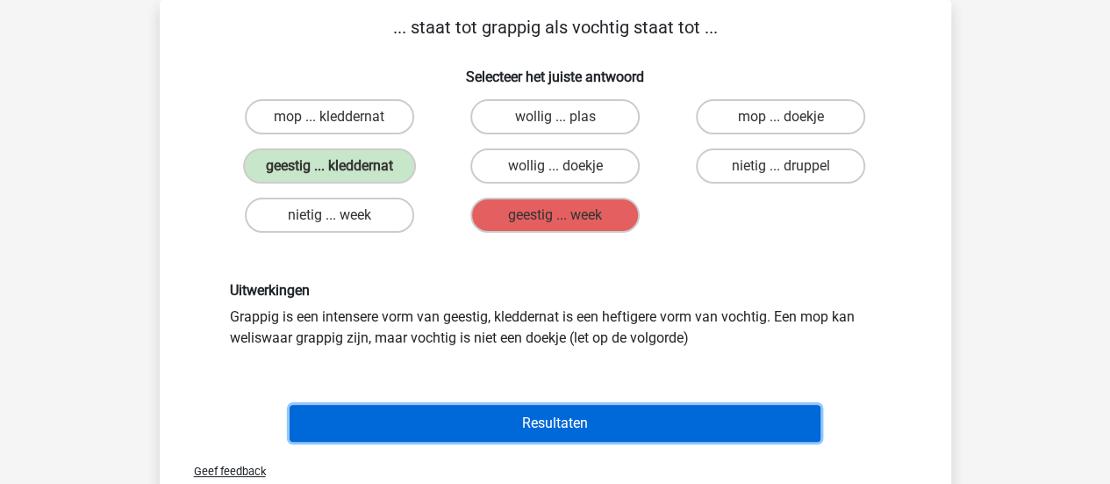
click at [575, 429] on button "Resultaten" at bounding box center [555, 423] width 531 height 37
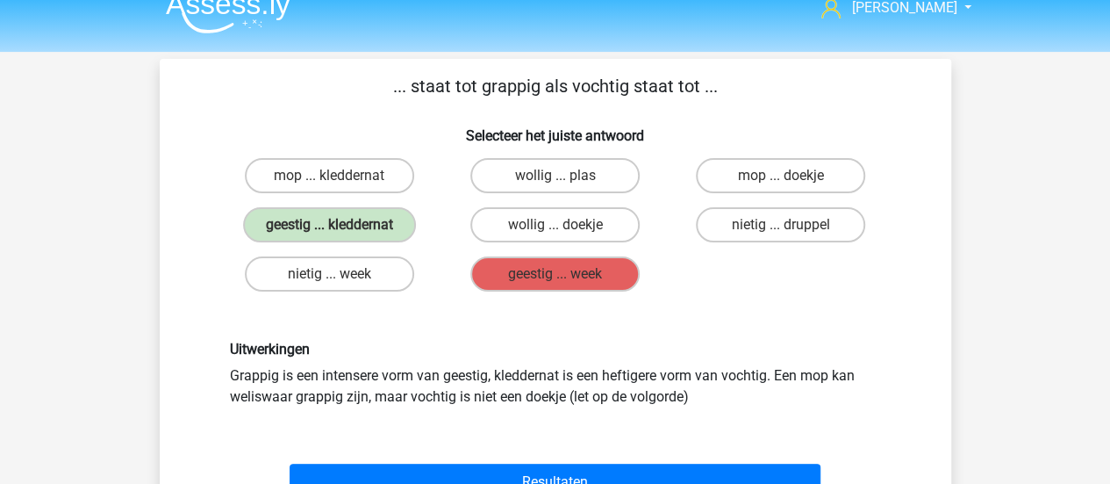
scroll to position [0, 0]
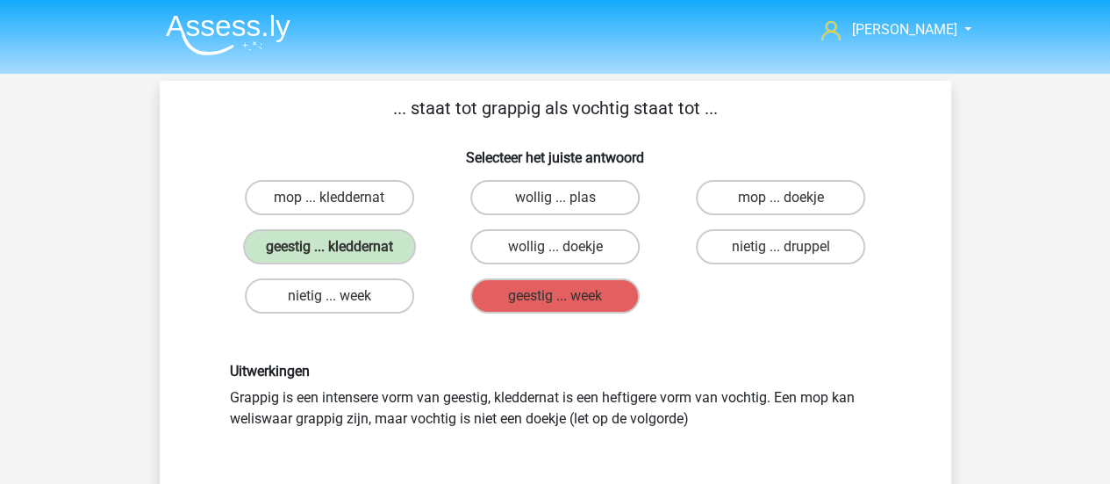
click at [185, 32] on img at bounding box center [228, 34] width 125 height 41
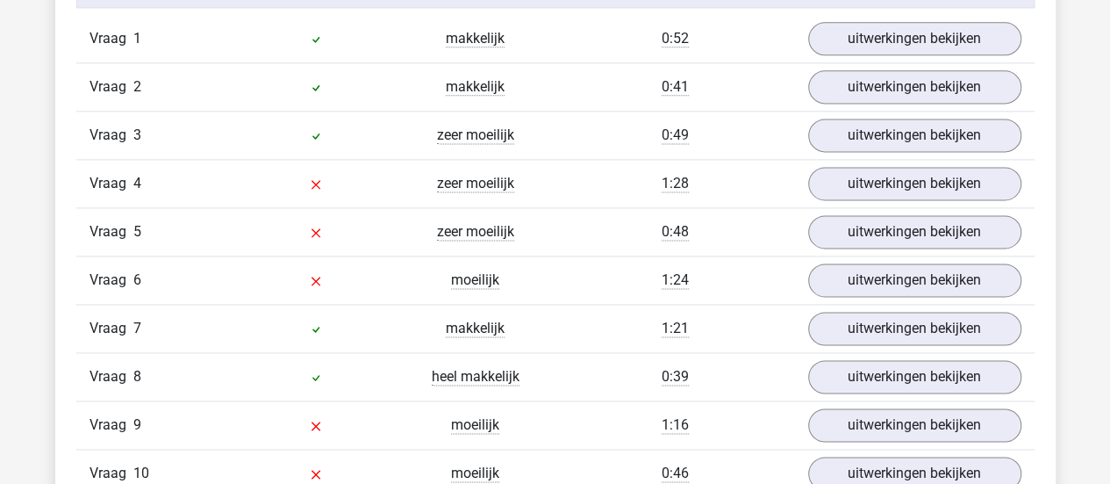
scroll to position [1053, 0]
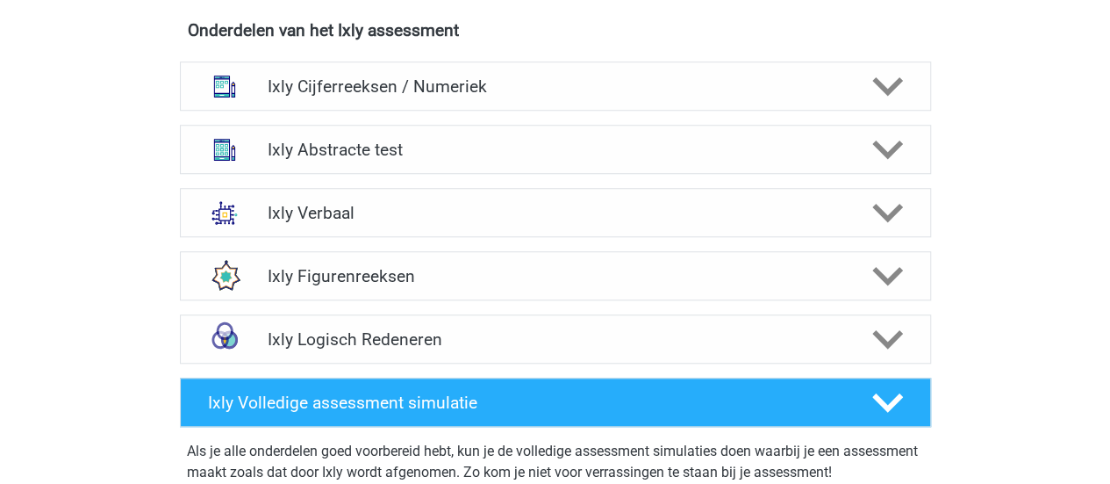
scroll to position [702, 0]
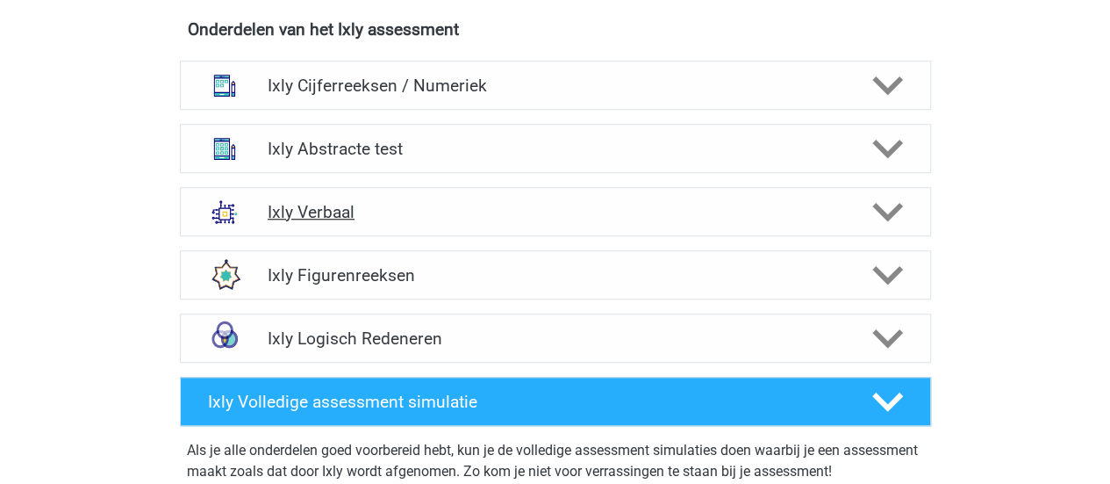
click at [360, 202] on h4 "Ixly Verbaal" at bounding box center [555, 212] width 575 height 20
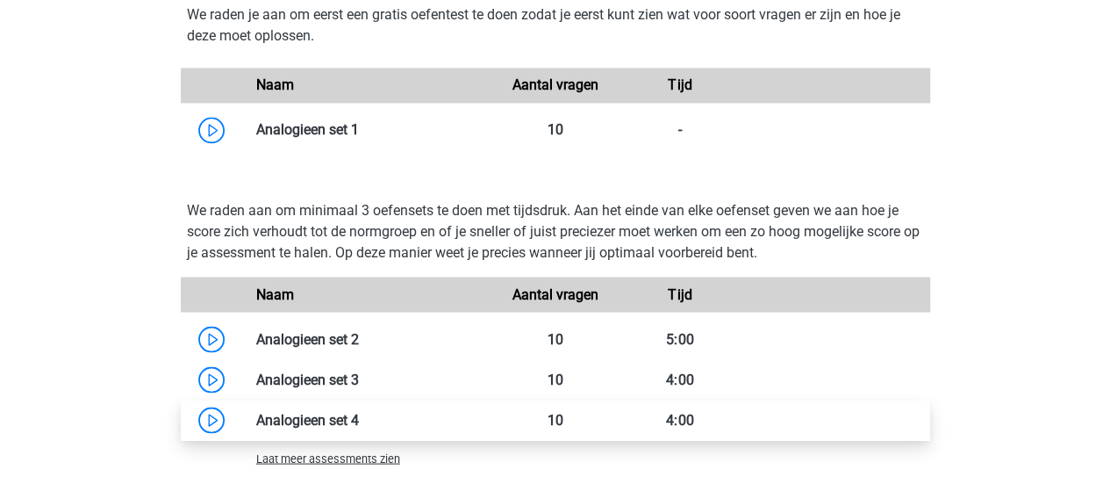
scroll to position [1580, 0]
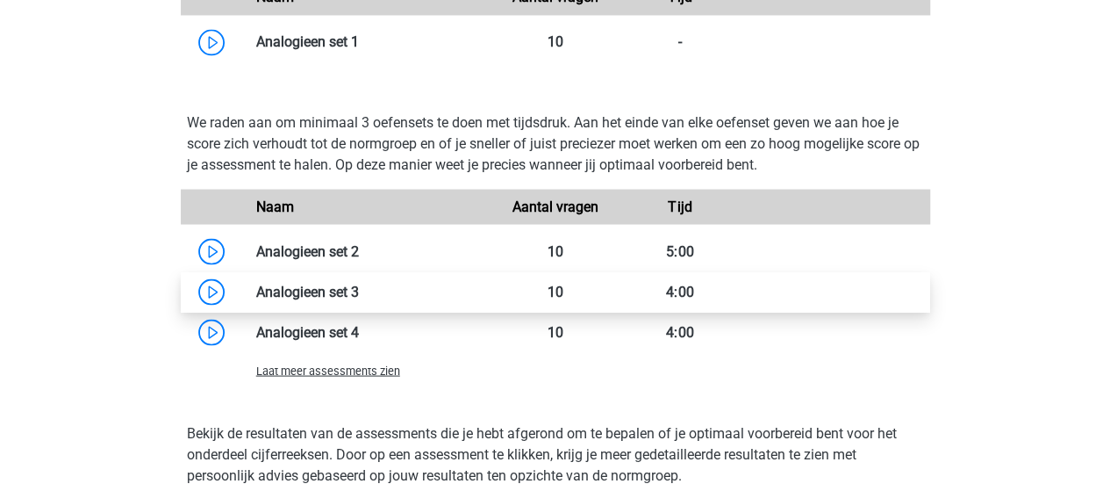
click at [359, 291] on link at bounding box center [359, 291] width 0 height 17
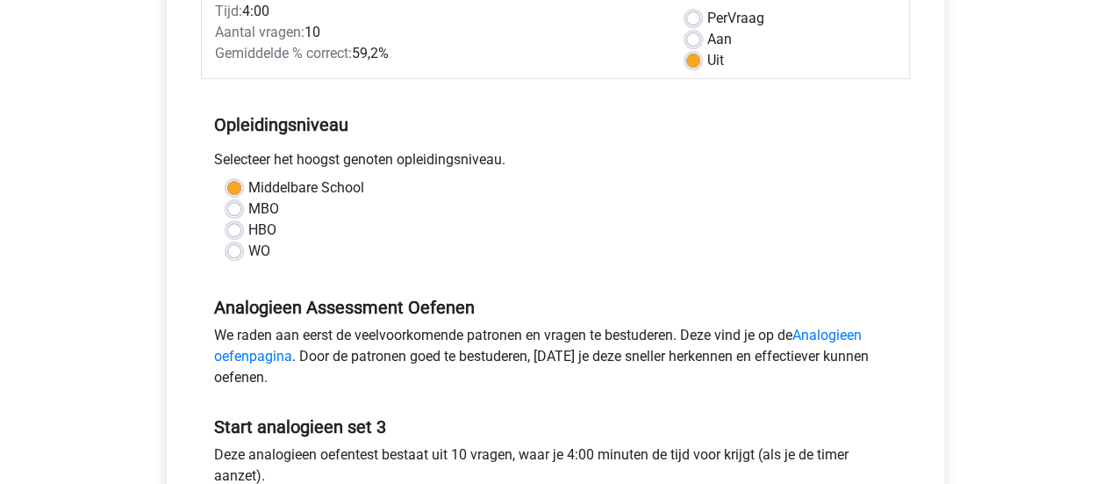
scroll to position [614, 0]
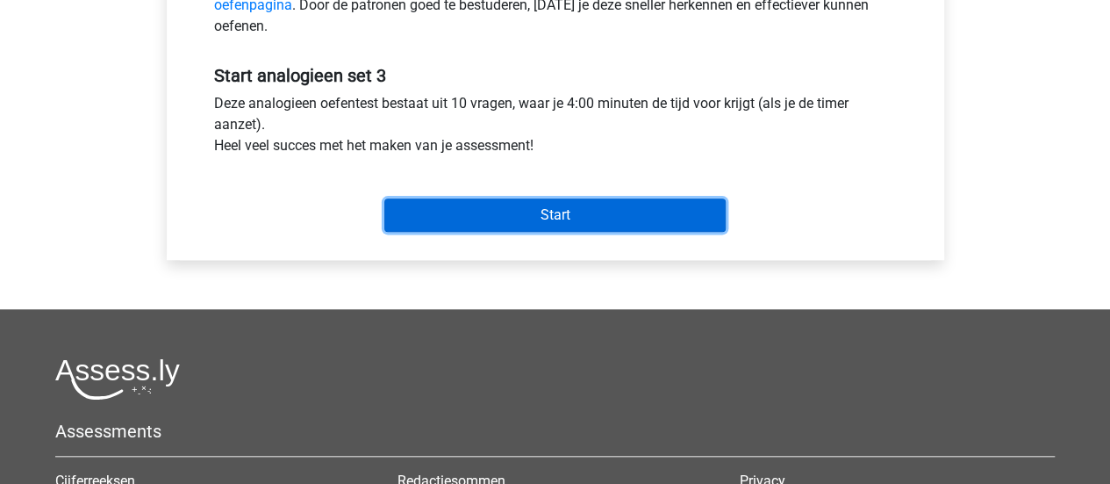
click at [511, 214] on input "Start" at bounding box center [554, 214] width 341 height 33
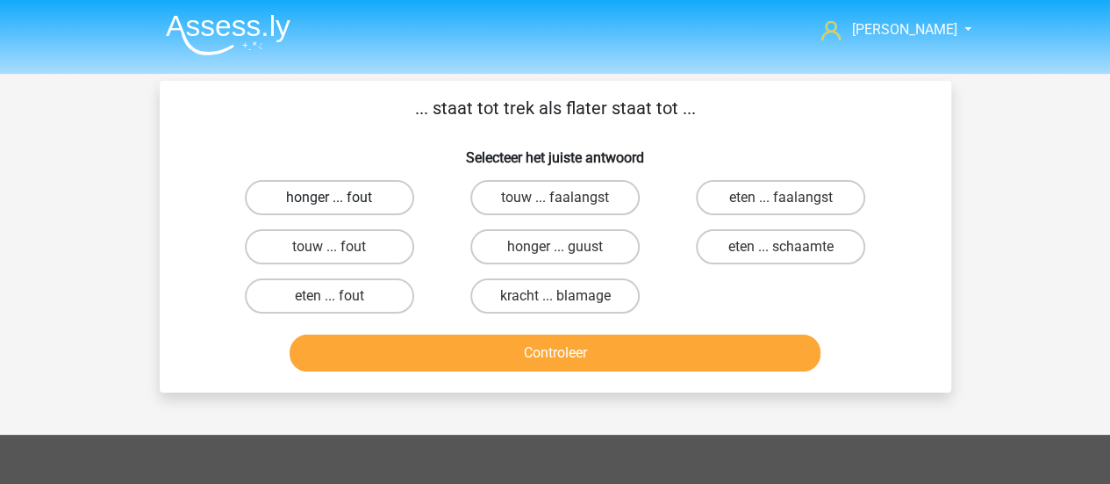
click at [362, 206] on label "honger ... fout" at bounding box center [329, 197] width 169 height 35
click at [340, 206] on input "honger ... fout" at bounding box center [334, 202] width 11 height 11
radio input "true"
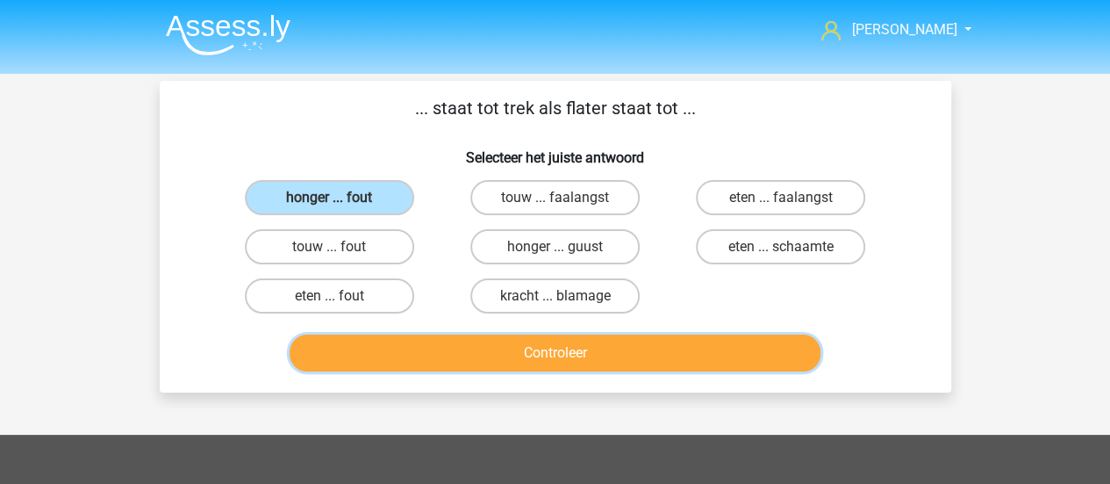
click at [682, 350] on button "Controleer" at bounding box center [555, 352] width 531 height 37
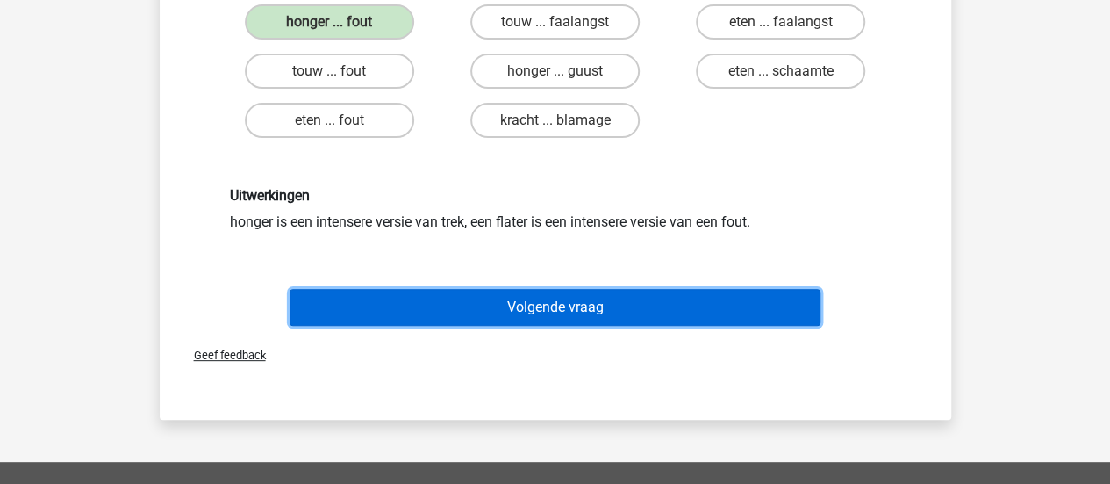
click at [503, 306] on button "Volgende vraag" at bounding box center [555, 307] width 531 height 37
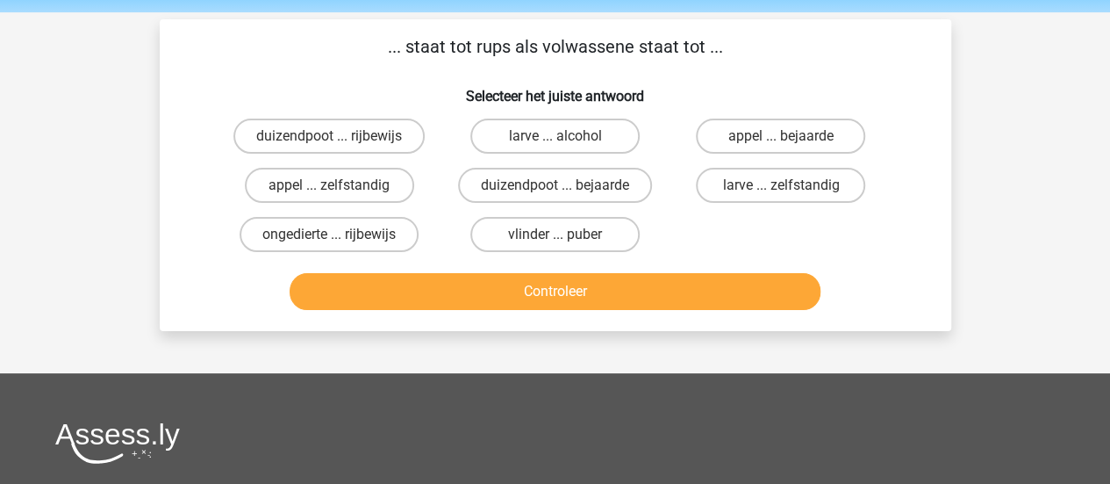
scroll to position [88, 0]
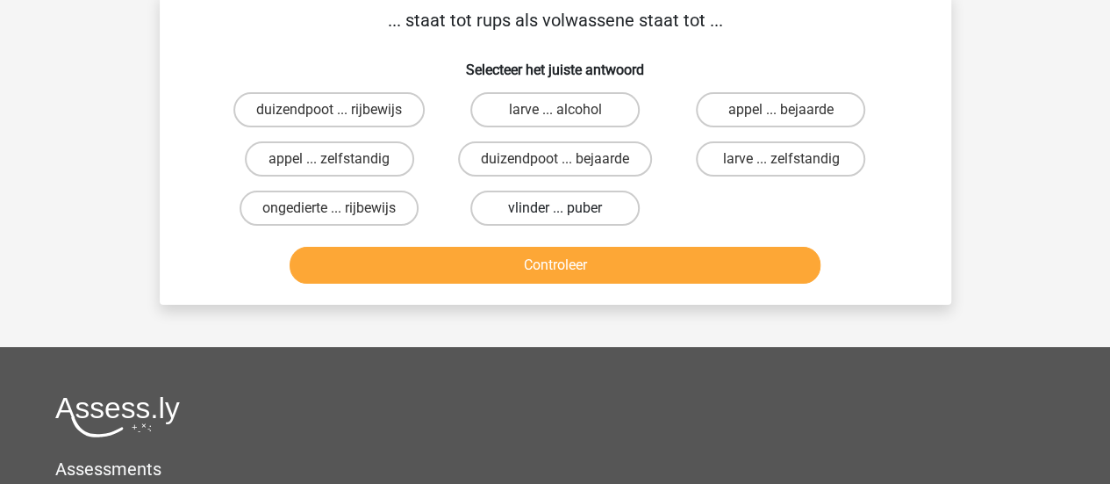
click at [534, 217] on label "vlinder ... puber" at bounding box center [554, 207] width 169 height 35
click at [555, 217] on input "vlinder ... puber" at bounding box center [560, 213] width 11 height 11
radio input "true"
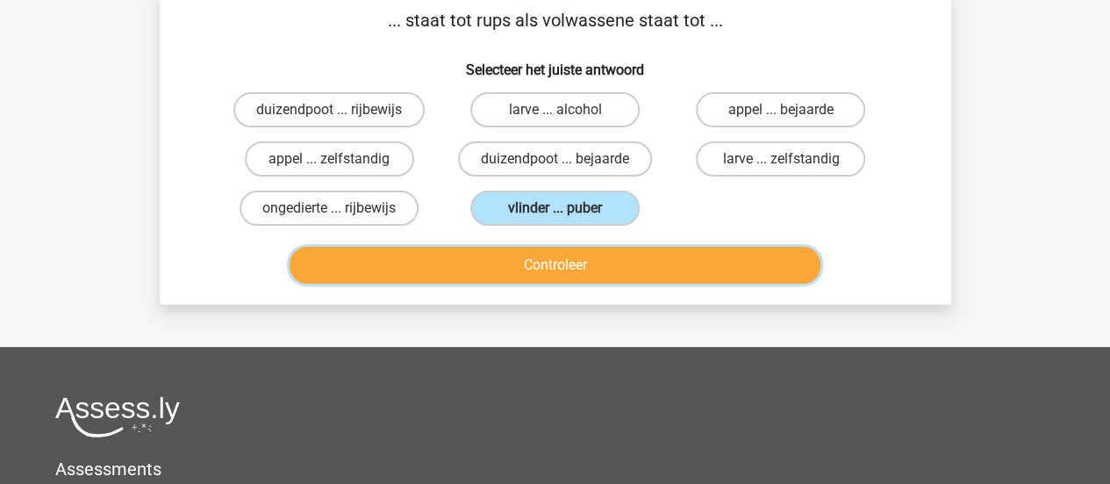
click at [536, 258] on button "Controleer" at bounding box center [555, 265] width 531 height 37
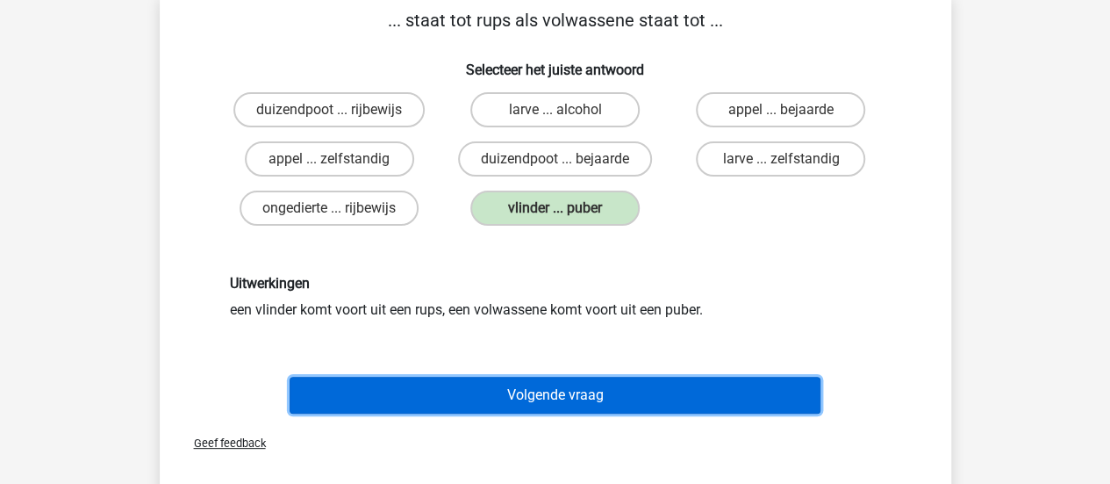
click at [556, 397] on button "Volgende vraag" at bounding box center [555, 394] width 531 height 37
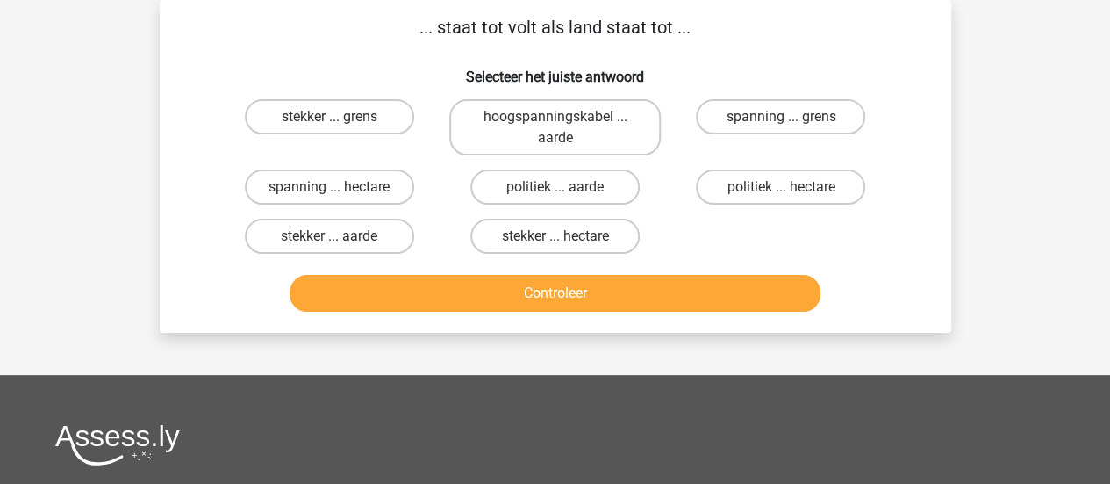
scroll to position [81, 0]
click at [386, 182] on label "spanning ... hectare" at bounding box center [329, 186] width 169 height 35
click at [340, 187] on input "spanning ... hectare" at bounding box center [334, 192] width 11 height 11
radio input "true"
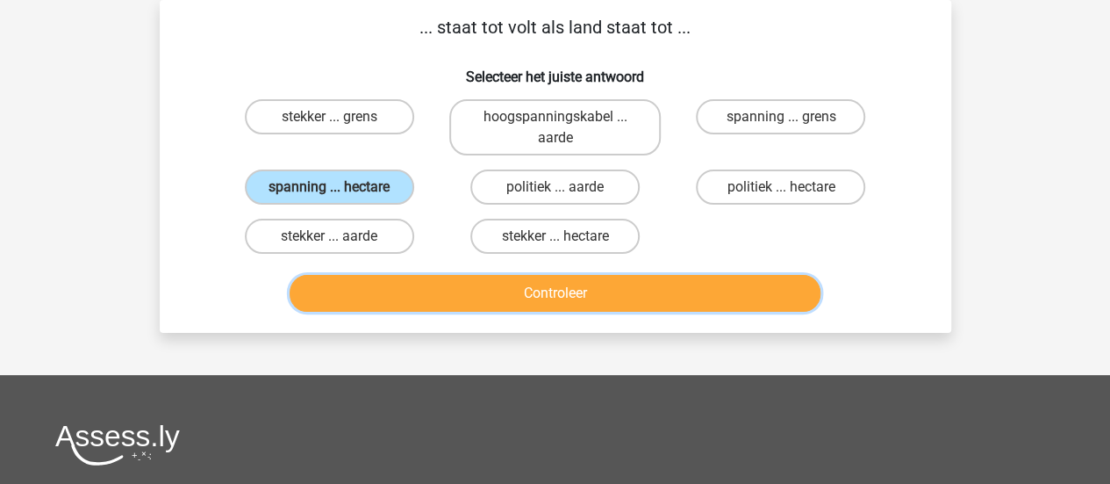
click at [514, 297] on button "Controleer" at bounding box center [555, 293] width 531 height 37
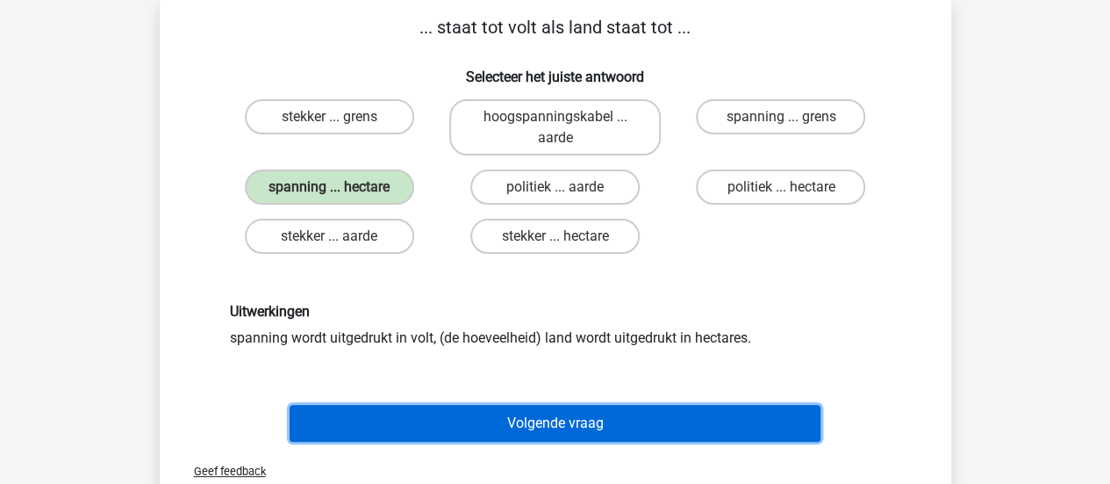
click at [523, 412] on button "Volgende vraag" at bounding box center [555, 423] width 531 height 37
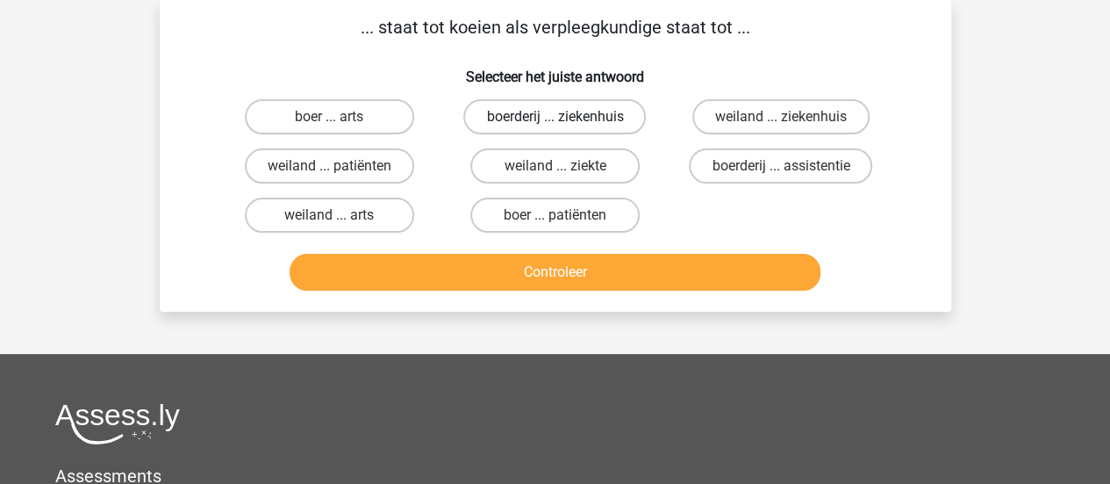
click at [631, 114] on label "boerderij ... ziekenhuis" at bounding box center [554, 116] width 183 height 35
click at [566, 117] on input "boerderij ... ziekenhuis" at bounding box center [560, 122] width 11 height 11
radio input "true"
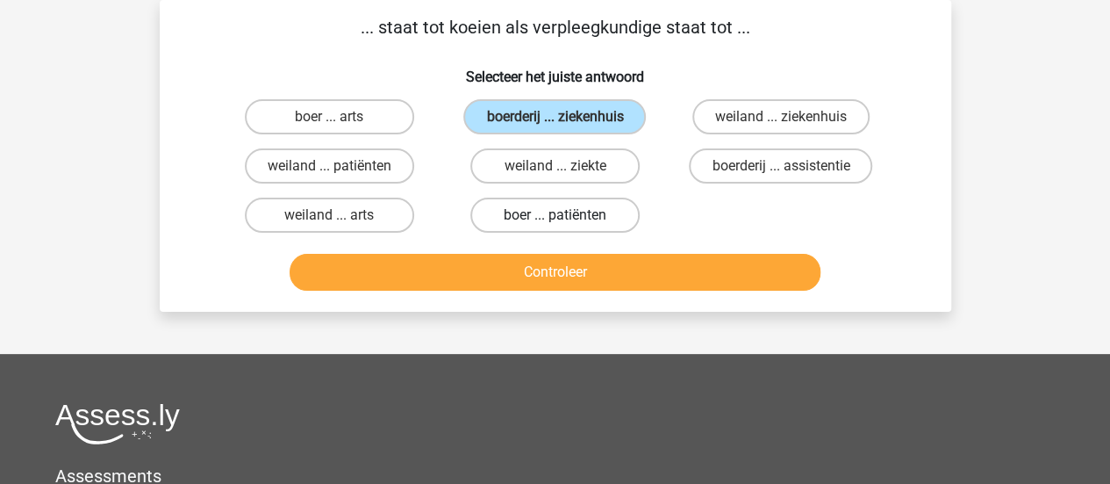
click at [602, 220] on label "boer ... patiënten" at bounding box center [554, 214] width 169 height 35
click at [566, 220] on input "boer ... patiënten" at bounding box center [560, 220] width 11 height 11
radio input "true"
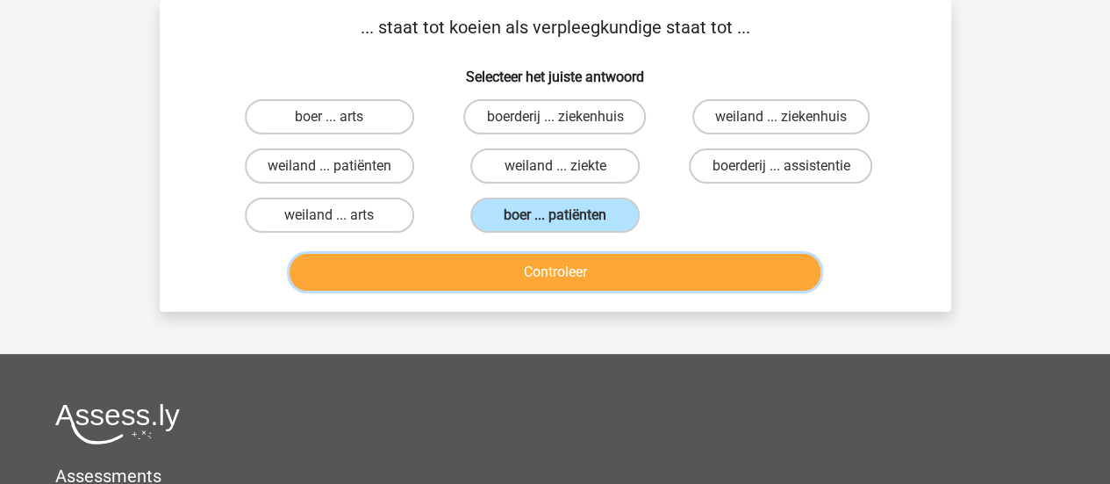
click at [618, 266] on button "Controleer" at bounding box center [555, 272] width 531 height 37
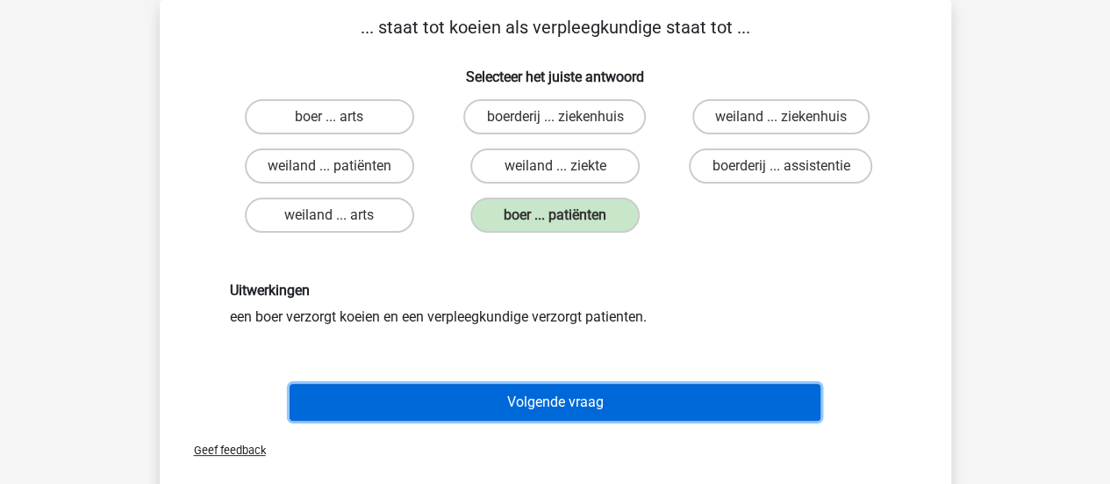
click at [529, 399] on button "Volgende vraag" at bounding box center [555, 401] width 531 height 37
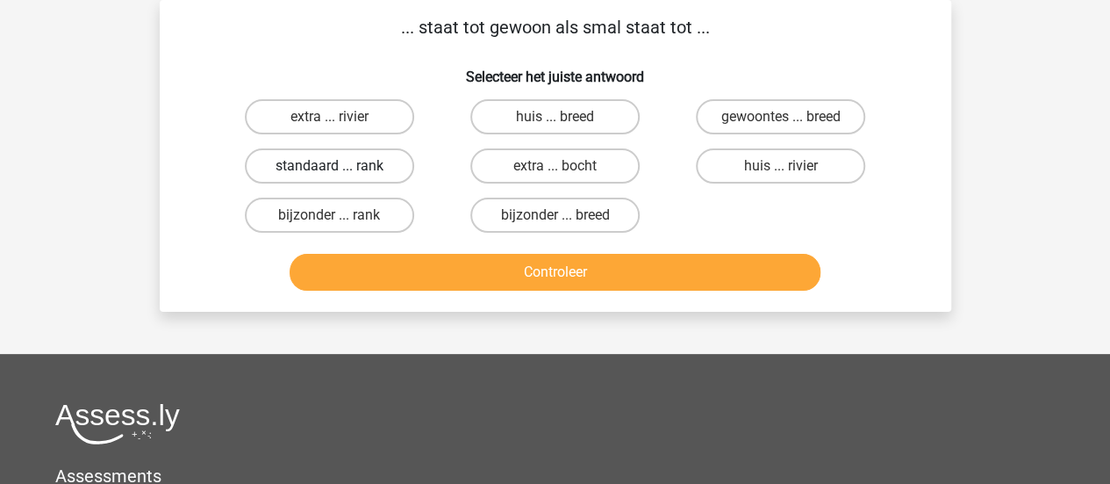
click at [370, 169] on label "standaard ... rank" at bounding box center [329, 165] width 169 height 35
click at [340, 169] on input "standaard ... rank" at bounding box center [334, 171] width 11 height 11
radio input "true"
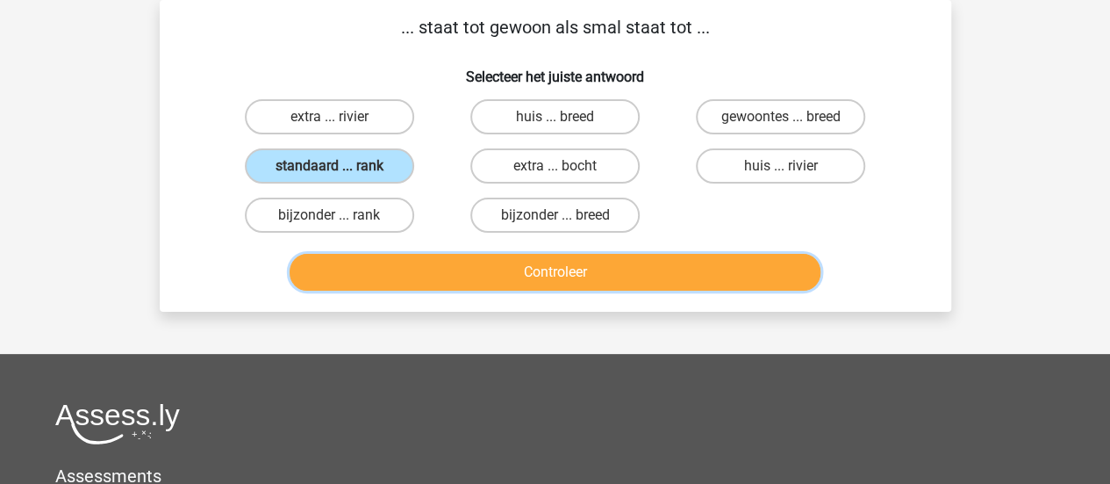
click at [703, 272] on button "Controleer" at bounding box center [555, 272] width 531 height 37
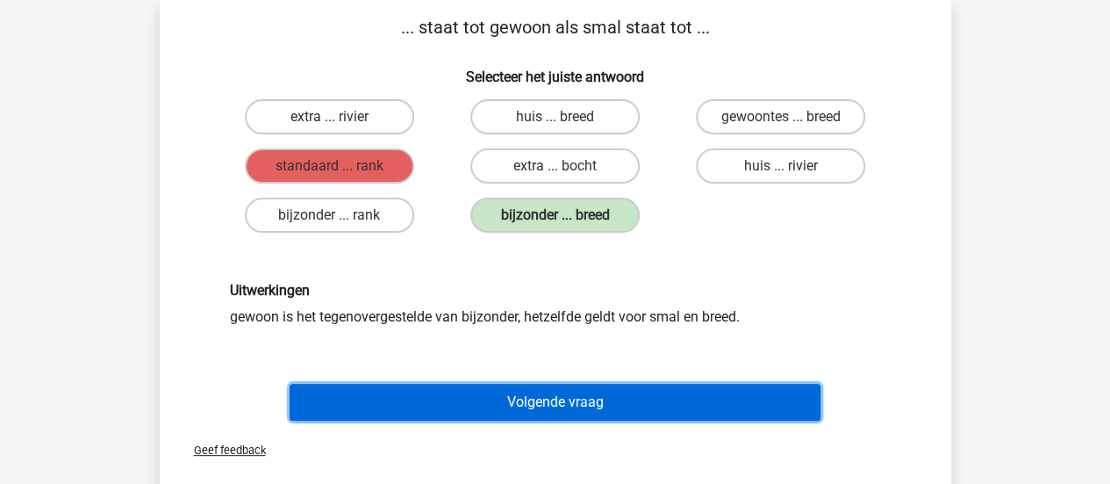
drag, startPoint x: 598, startPoint y: 405, endPoint x: 578, endPoint y: 418, distance: 23.4
click at [594, 405] on button "Volgende vraag" at bounding box center [555, 401] width 531 height 37
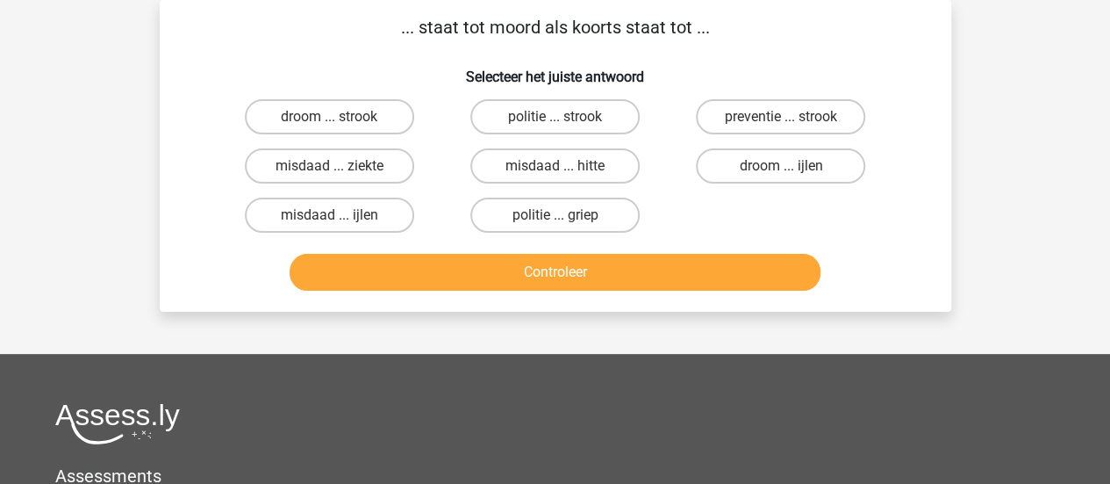
drag, startPoint x: 392, startPoint y: 168, endPoint x: 453, endPoint y: 236, distance: 90.7
click at [392, 168] on label "misdaad ... ziekte" at bounding box center [329, 165] width 169 height 35
click at [340, 168] on input "misdaad ... ziekte" at bounding box center [334, 171] width 11 height 11
radio input "true"
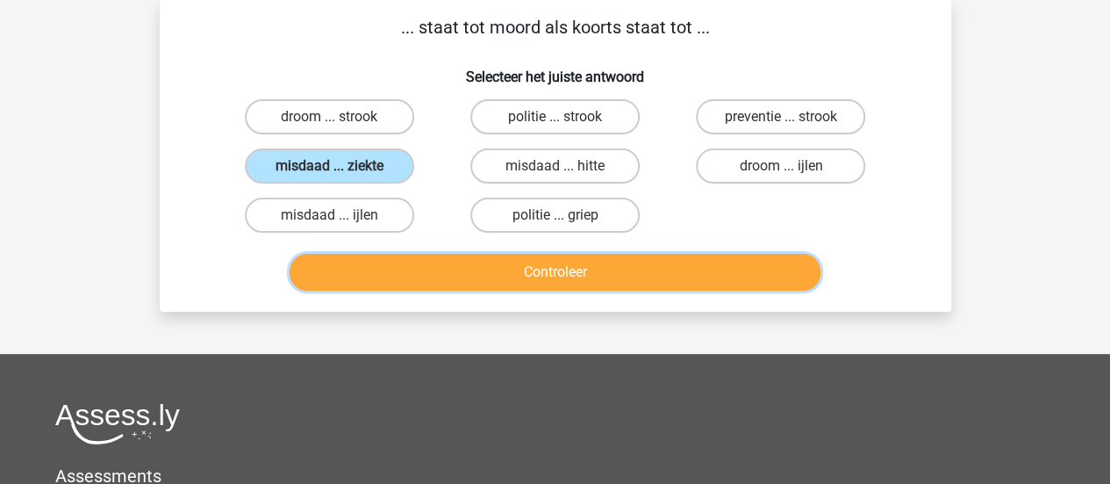
click at [479, 271] on button "Controleer" at bounding box center [555, 272] width 531 height 37
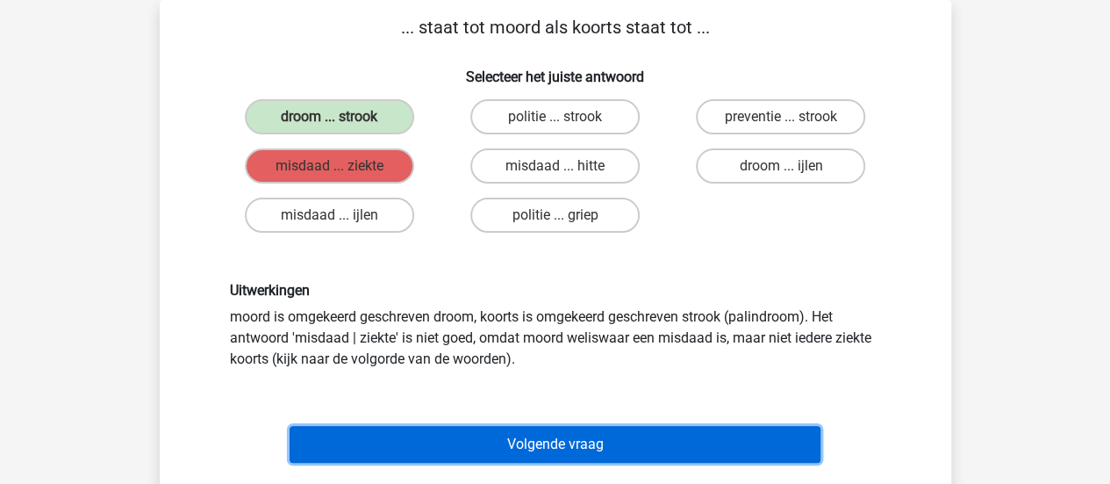
click at [500, 445] on button "Volgende vraag" at bounding box center [555, 444] width 531 height 37
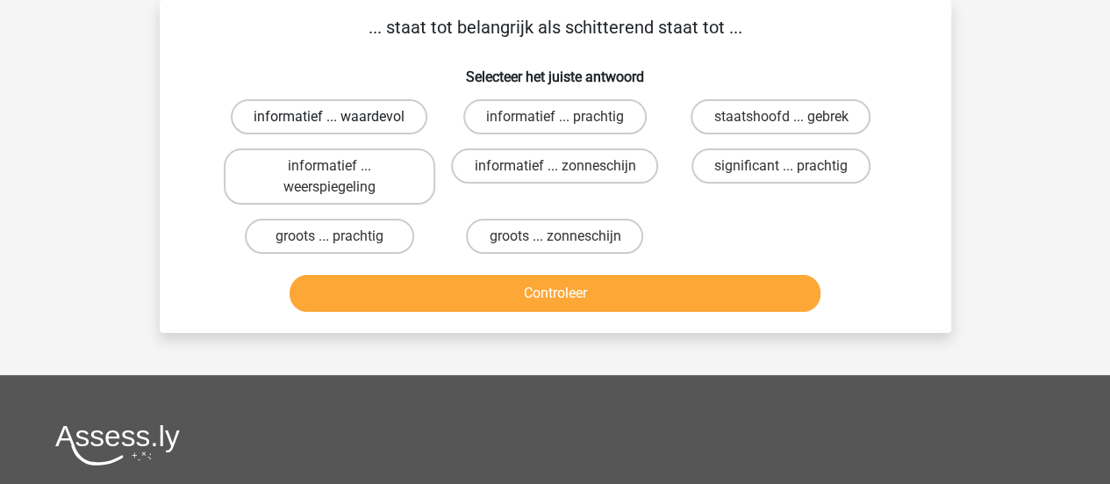
click at [357, 116] on label "informatief ... waardevol" at bounding box center [329, 116] width 197 height 35
click at [340, 117] on input "informatief ... waardevol" at bounding box center [334, 122] width 11 height 11
radio input "true"
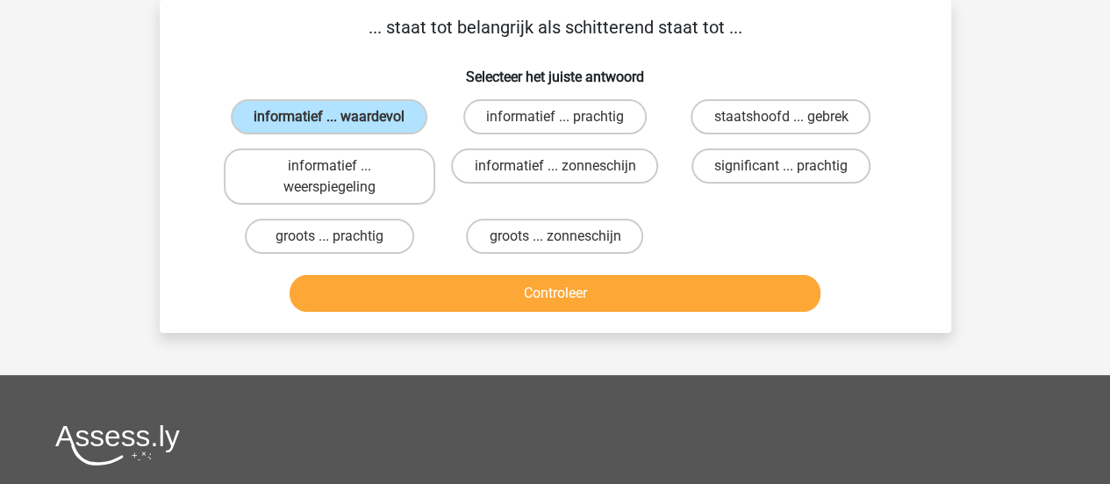
click at [562, 125] on input "informatief ... prachtig" at bounding box center [560, 122] width 11 height 11
radio input "true"
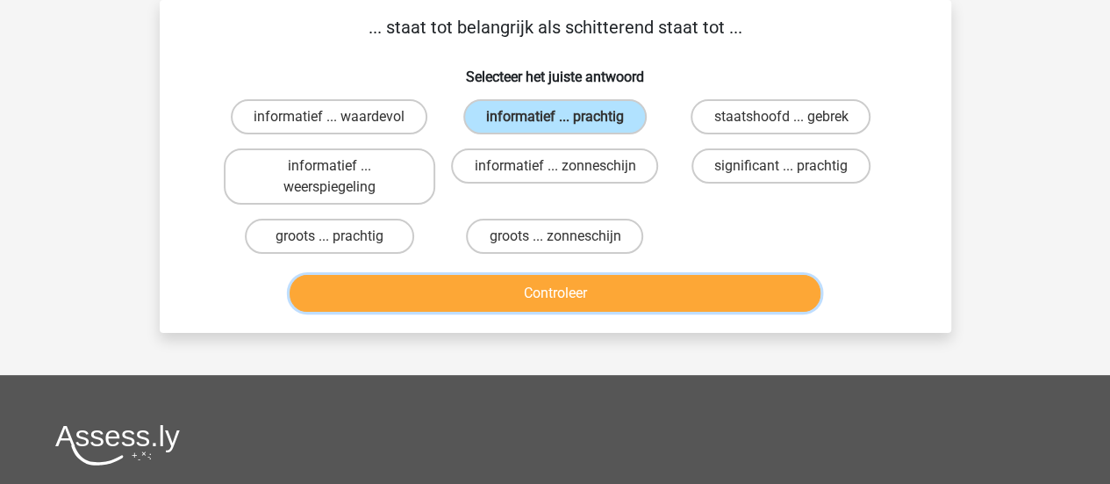
click at [691, 289] on button "Controleer" at bounding box center [555, 293] width 531 height 37
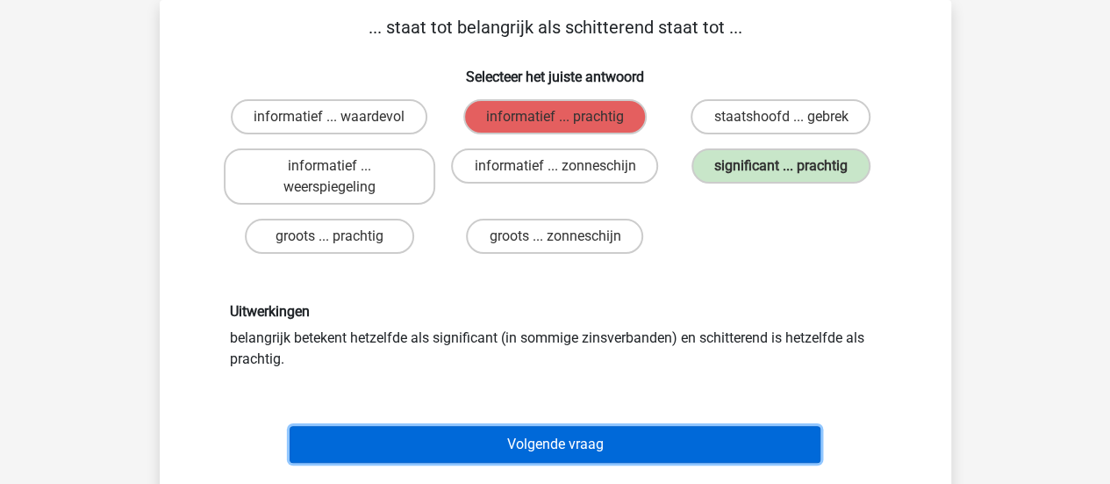
click at [676, 441] on button "Volgende vraag" at bounding box center [555, 444] width 531 height 37
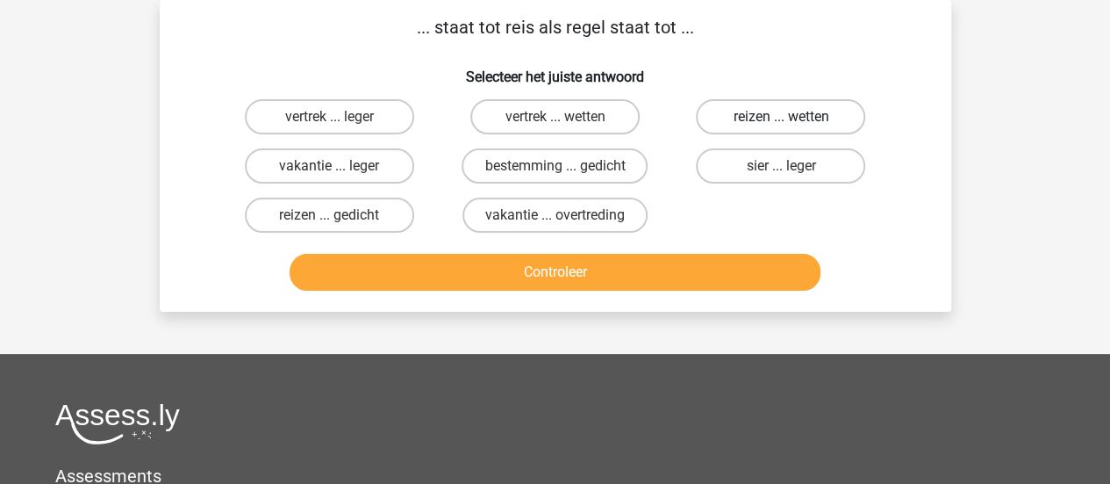
click at [828, 120] on label "reizen ... wetten" at bounding box center [780, 116] width 169 height 35
click at [792, 120] on input "reizen ... wetten" at bounding box center [786, 122] width 11 height 11
radio input "true"
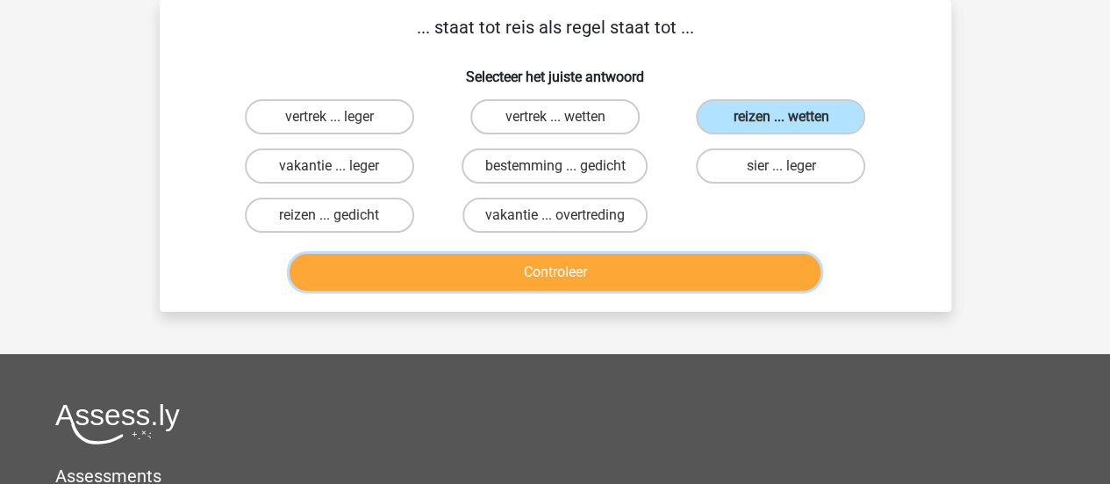
click at [677, 278] on button "Controleer" at bounding box center [555, 272] width 531 height 37
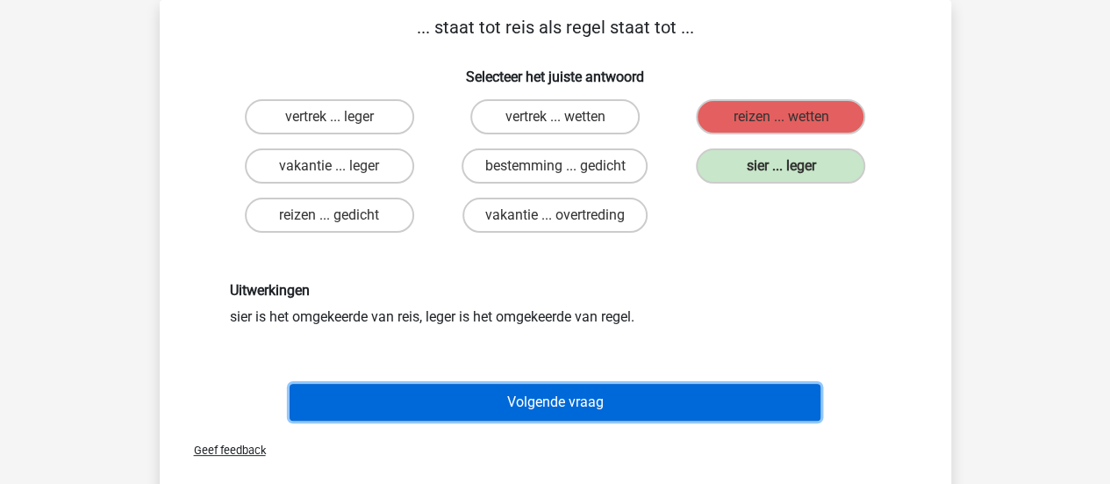
click at [654, 406] on button "Volgende vraag" at bounding box center [555, 401] width 531 height 37
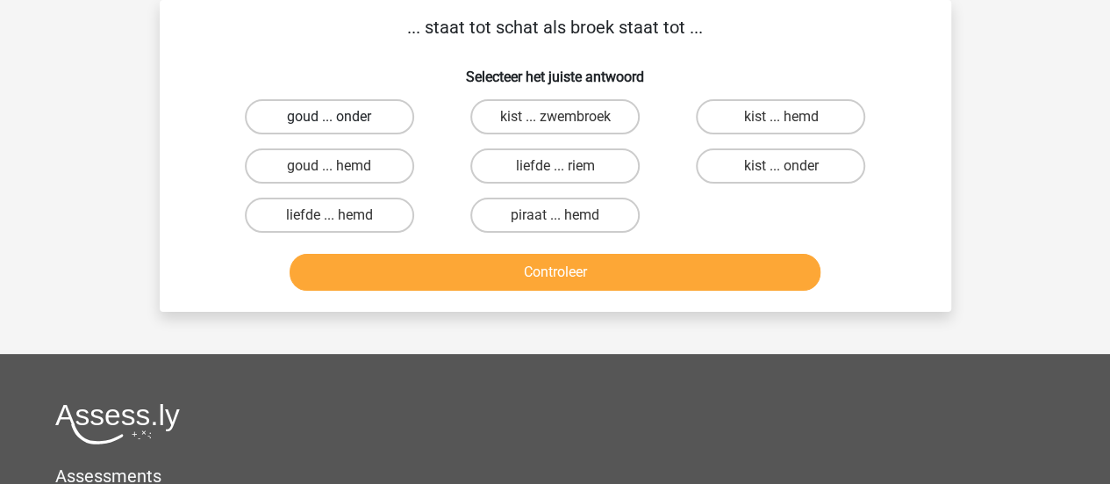
click at [326, 118] on label "goud ... onder" at bounding box center [329, 116] width 169 height 35
click at [329, 118] on input "goud ... onder" at bounding box center [334, 122] width 11 height 11
radio input "true"
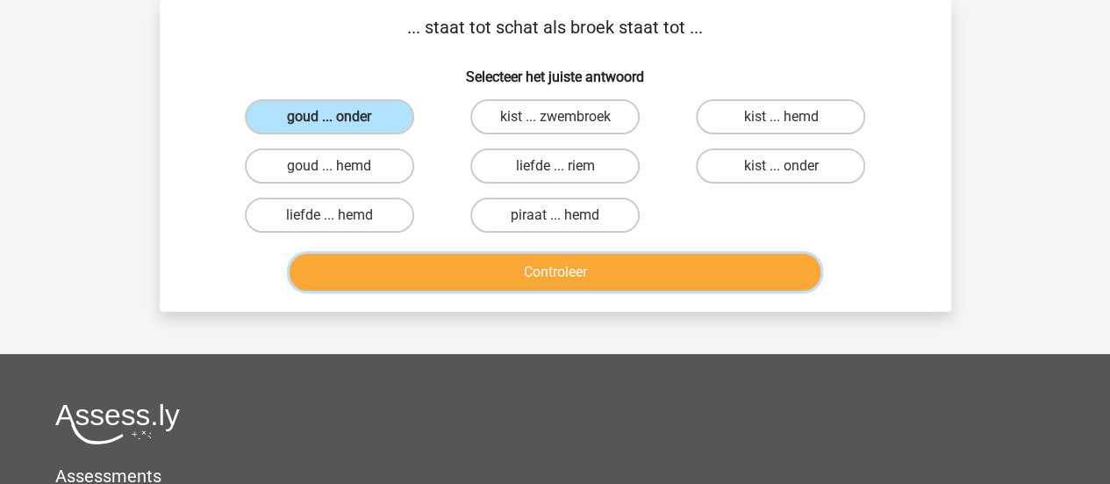
click at [537, 276] on button "Controleer" at bounding box center [555, 272] width 531 height 37
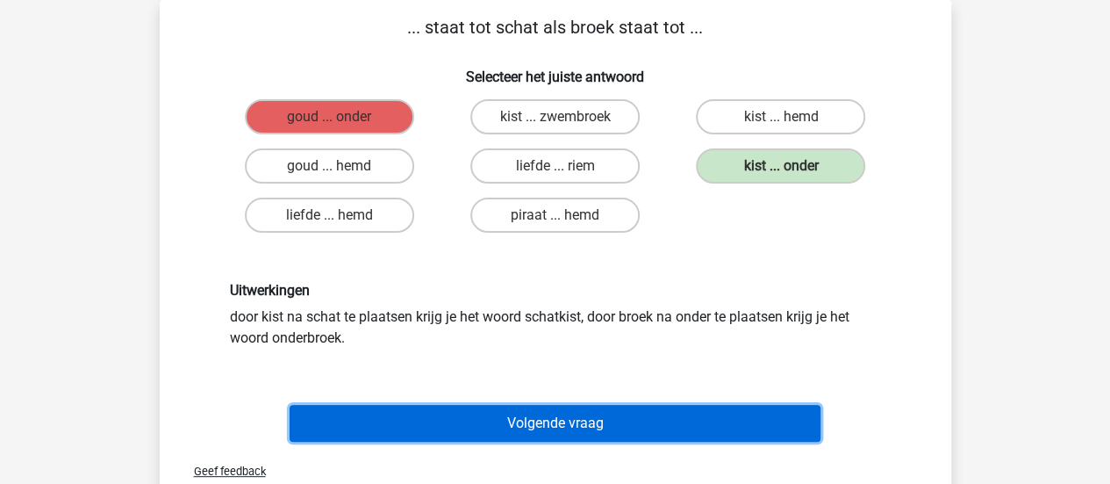
click at [558, 420] on button "Volgende vraag" at bounding box center [555, 423] width 531 height 37
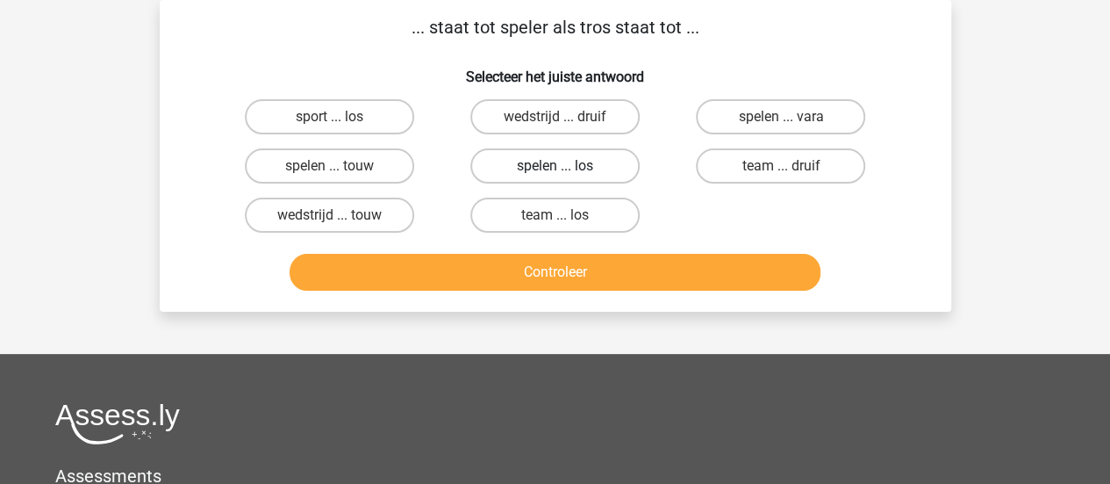
click at [551, 176] on label "spelen ... los" at bounding box center [554, 165] width 169 height 35
click at [555, 176] on input "spelen ... los" at bounding box center [560, 171] width 11 height 11
radio input "true"
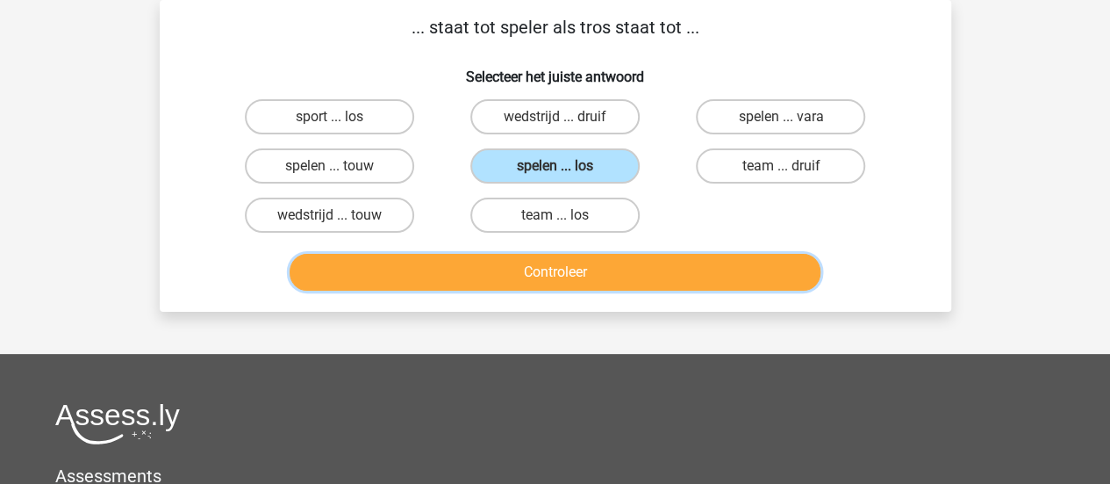
click at [684, 283] on button "Controleer" at bounding box center [555, 272] width 531 height 37
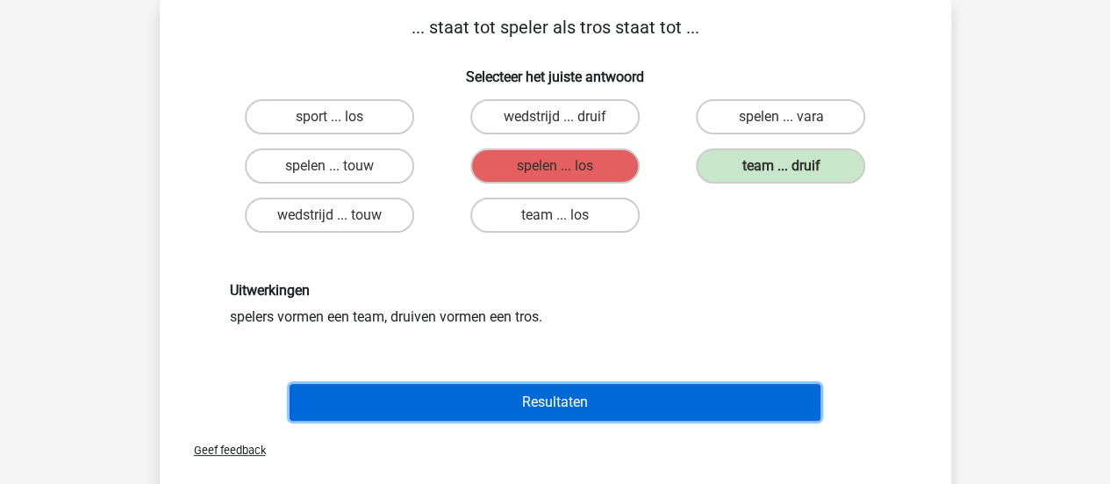
click at [598, 397] on button "Resultaten" at bounding box center [555, 401] width 531 height 37
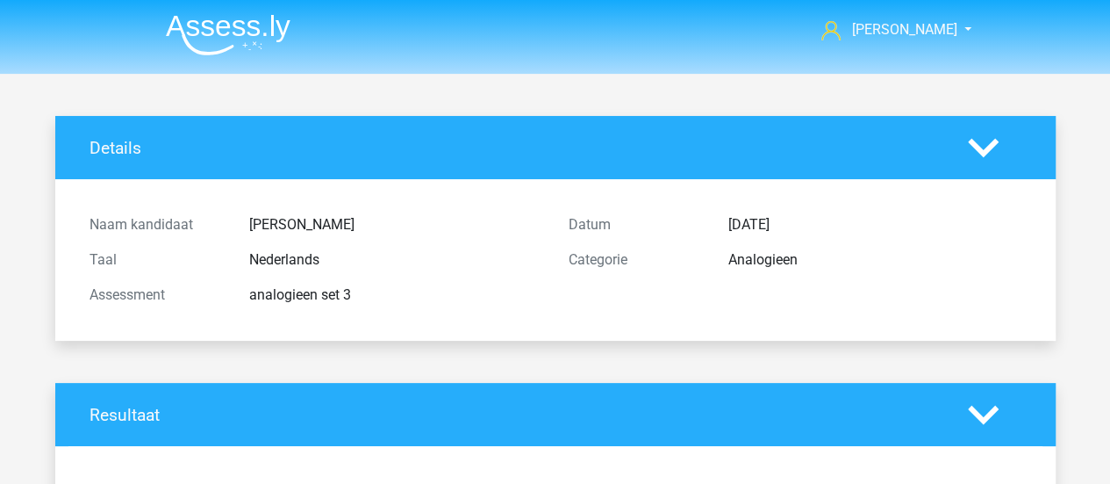
click at [258, 29] on img at bounding box center [228, 34] width 125 height 41
